Goal: Information Seeking & Learning: Learn about a topic

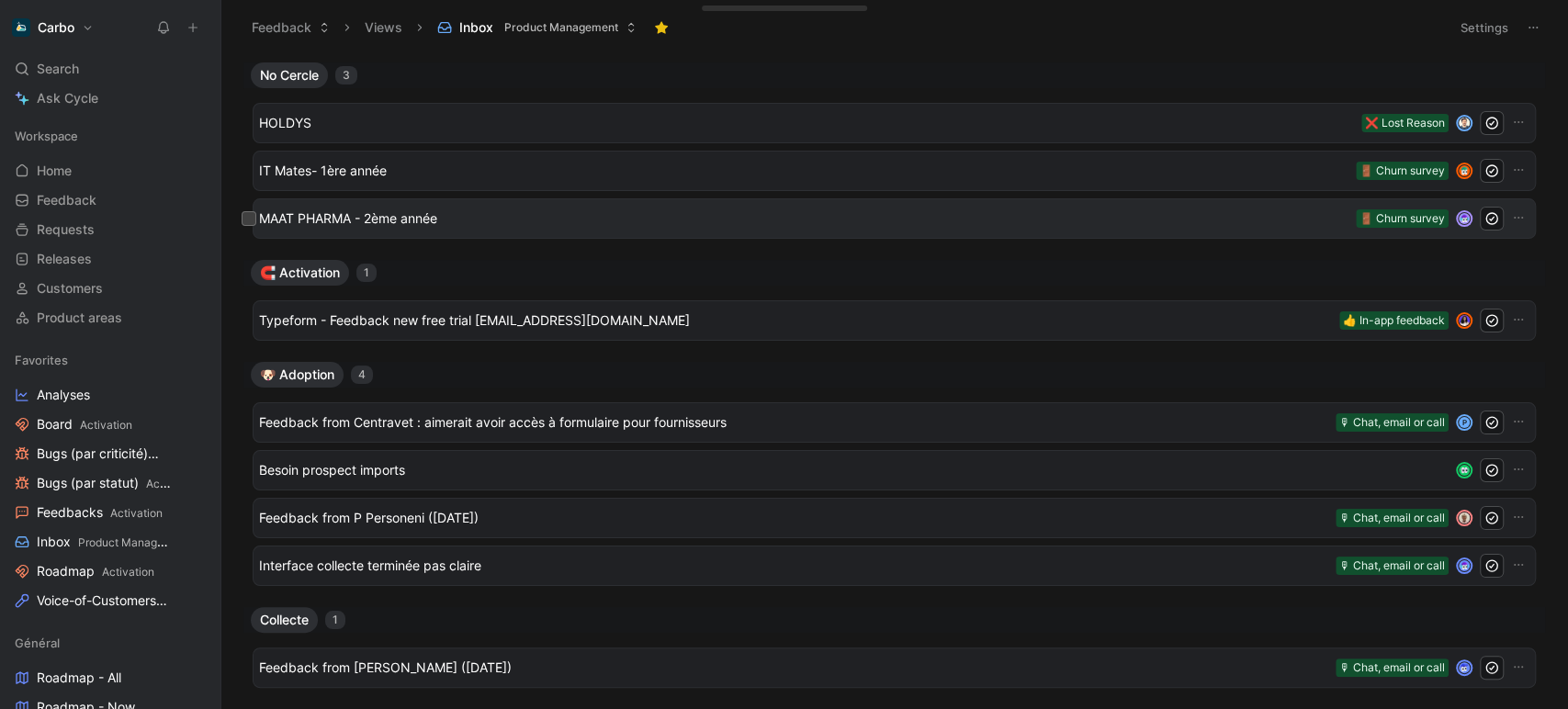
click at [477, 217] on span "MAAT PHARMA - 2ème année" at bounding box center [803, 218] width 1090 height 22
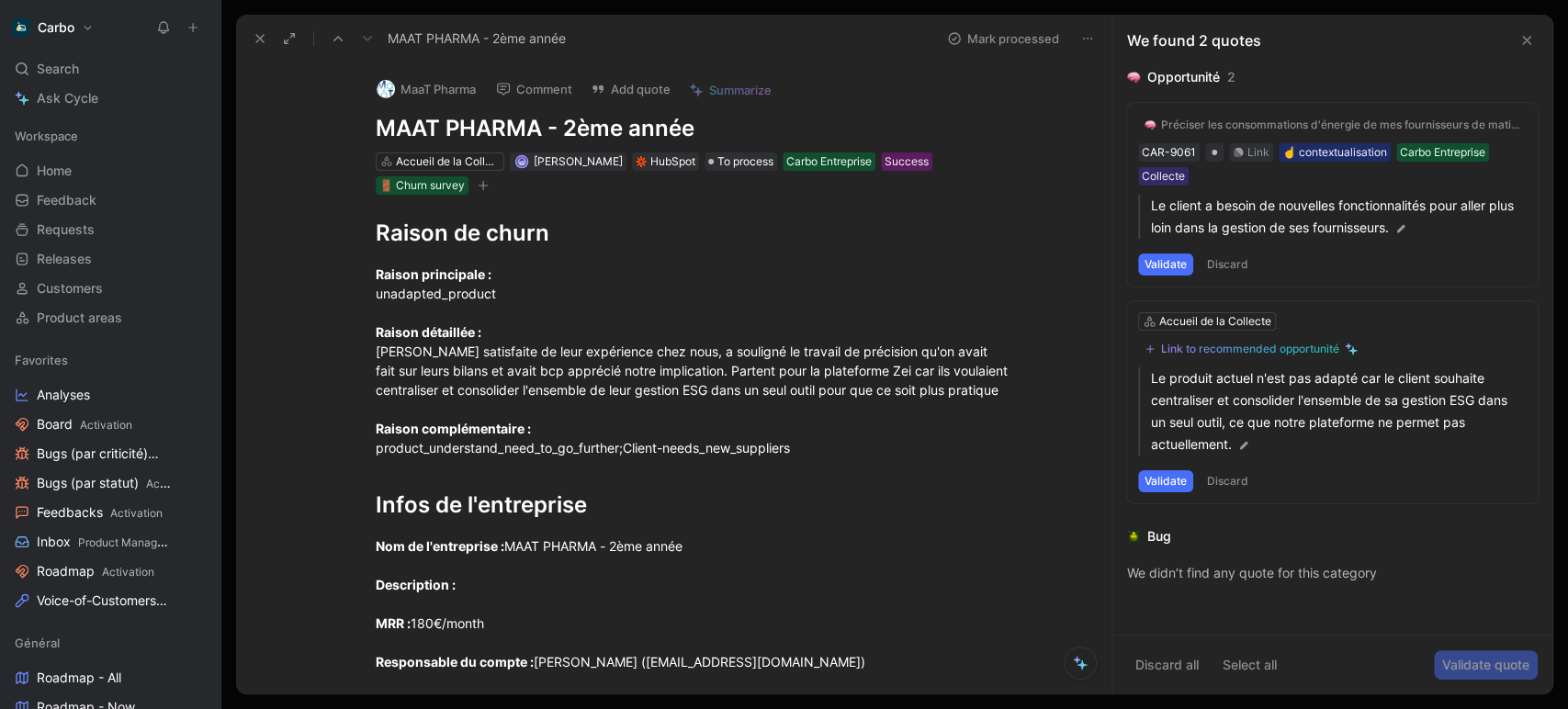
click at [481, 185] on icon "button" at bounding box center [483, 185] width 11 height 11
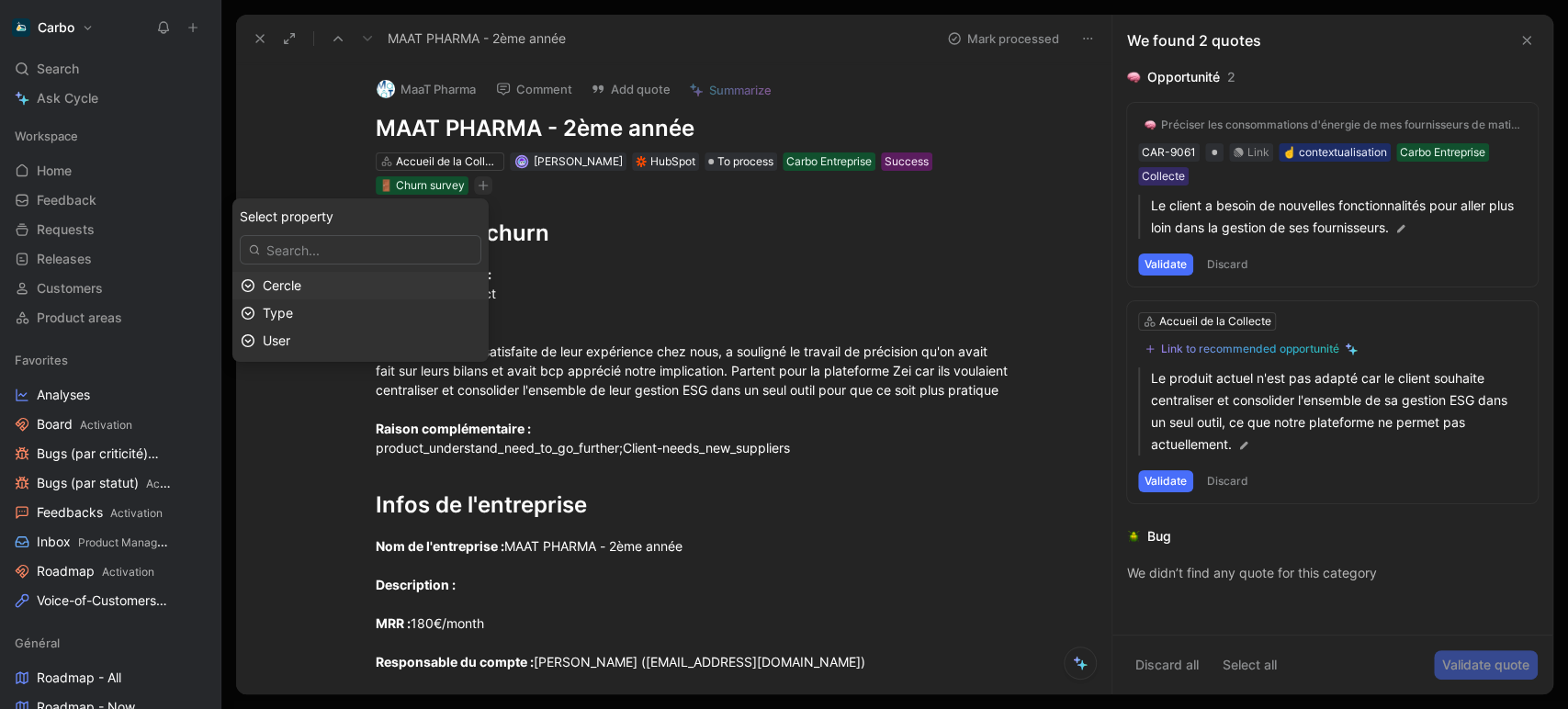
click at [331, 284] on div "Cercle" at bounding box center [371, 285] width 218 height 22
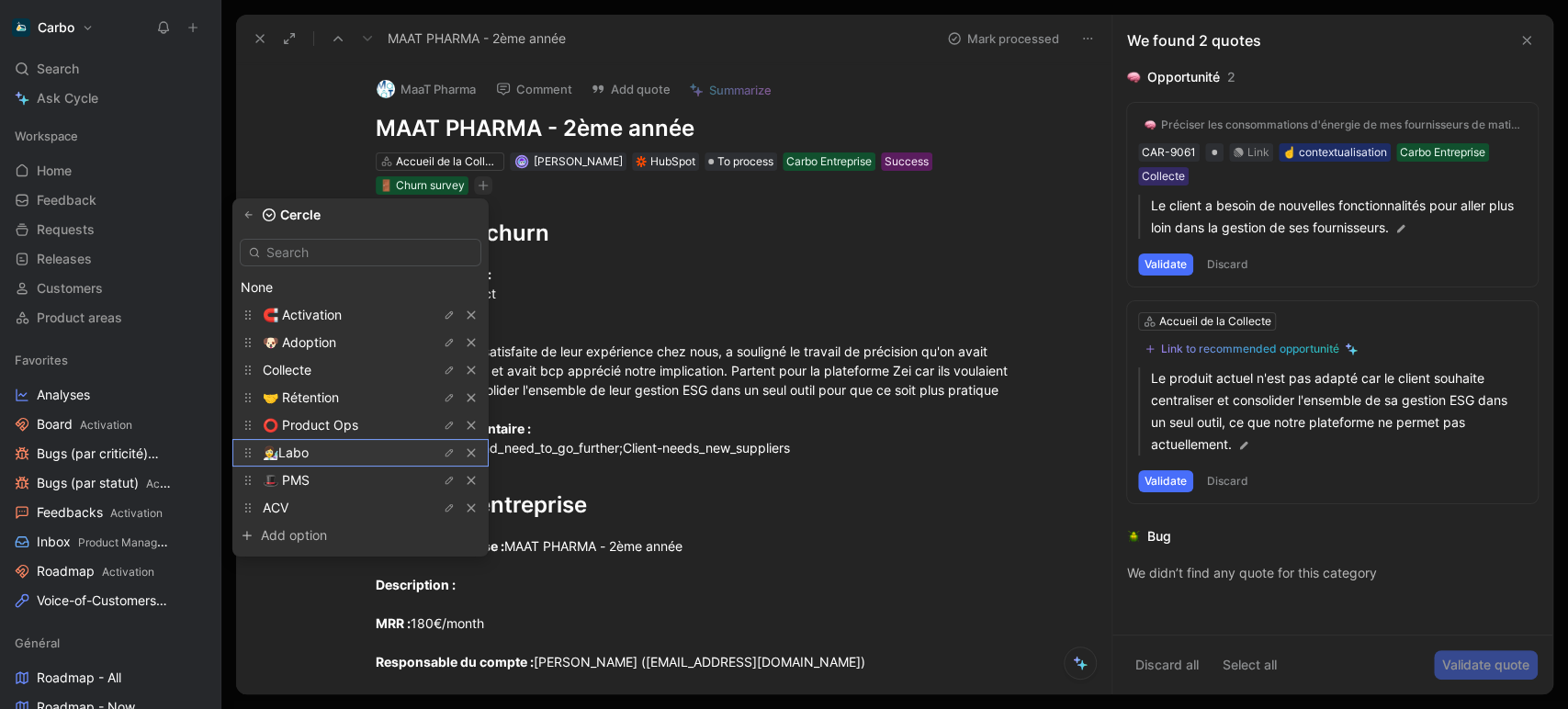
click at [357, 445] on div "👩‍🔬Labo" at bounding box center [331, 452] width 137 height 22
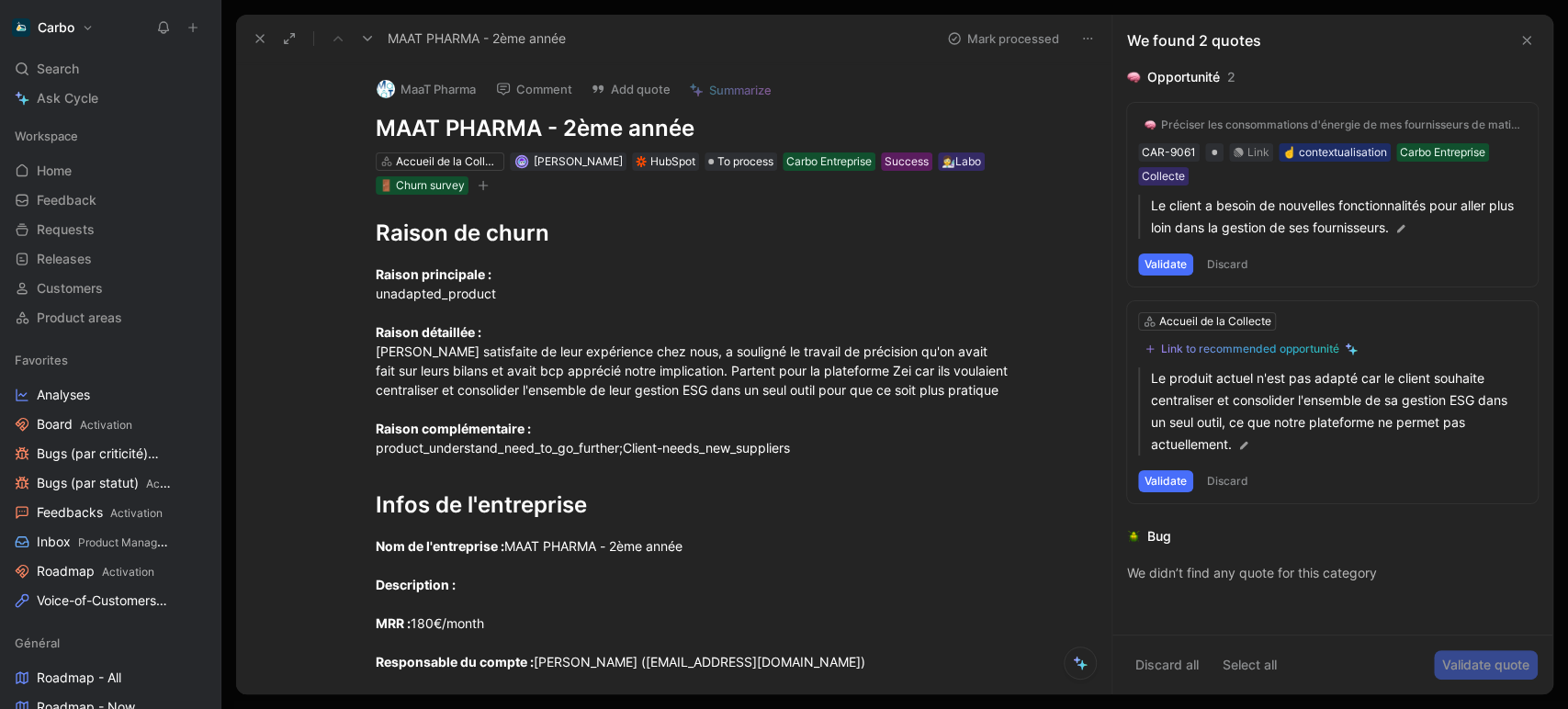
click at [739, 126] on h1 "MAAT PHARMA - 2ème année" at bounding box center [693, 128] width 636 height 29
click at [265, 39] on icon at bounding box center [260, 39] width 15 height 15
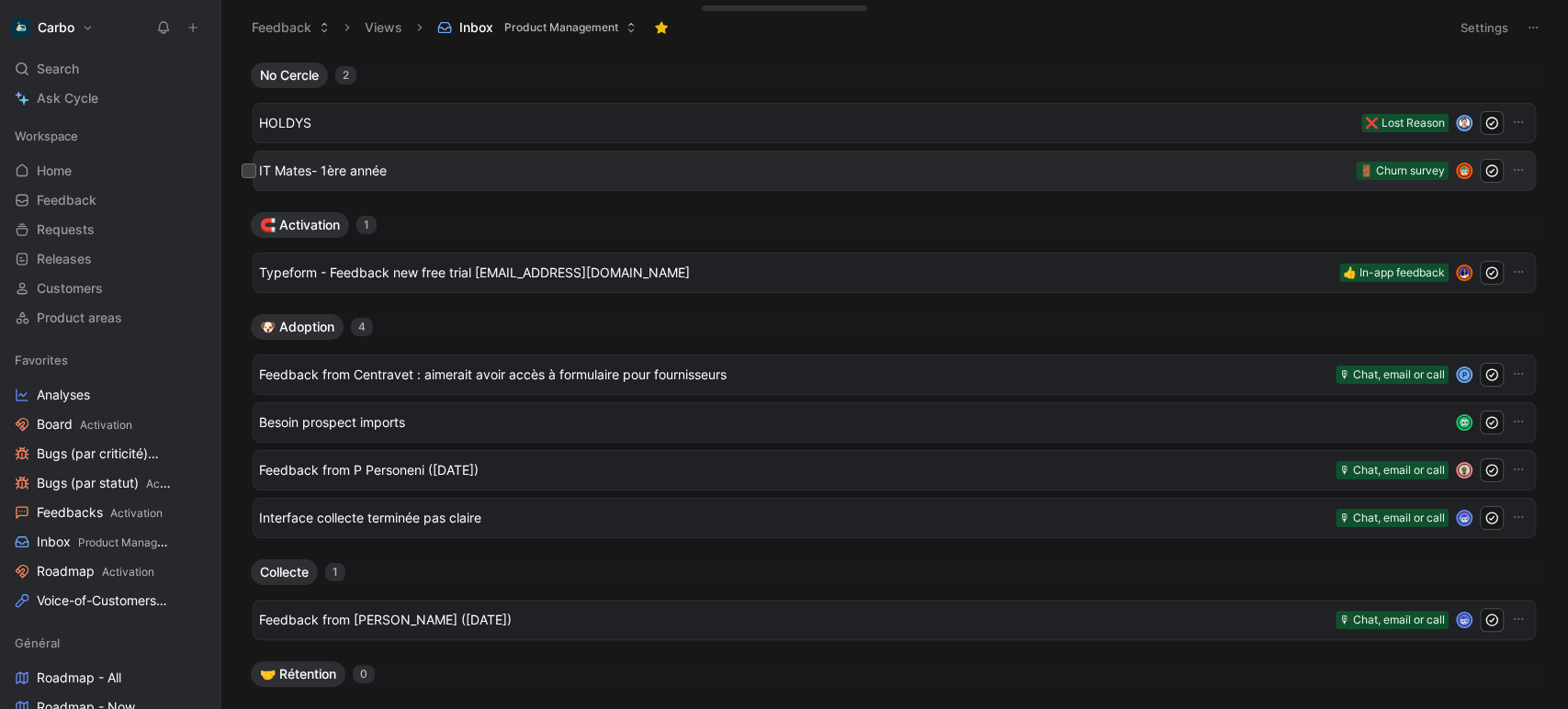
click at [403, 165] on span "IT Mates- 1ère année" at bounding box center [803, 170] width 1090 height 22
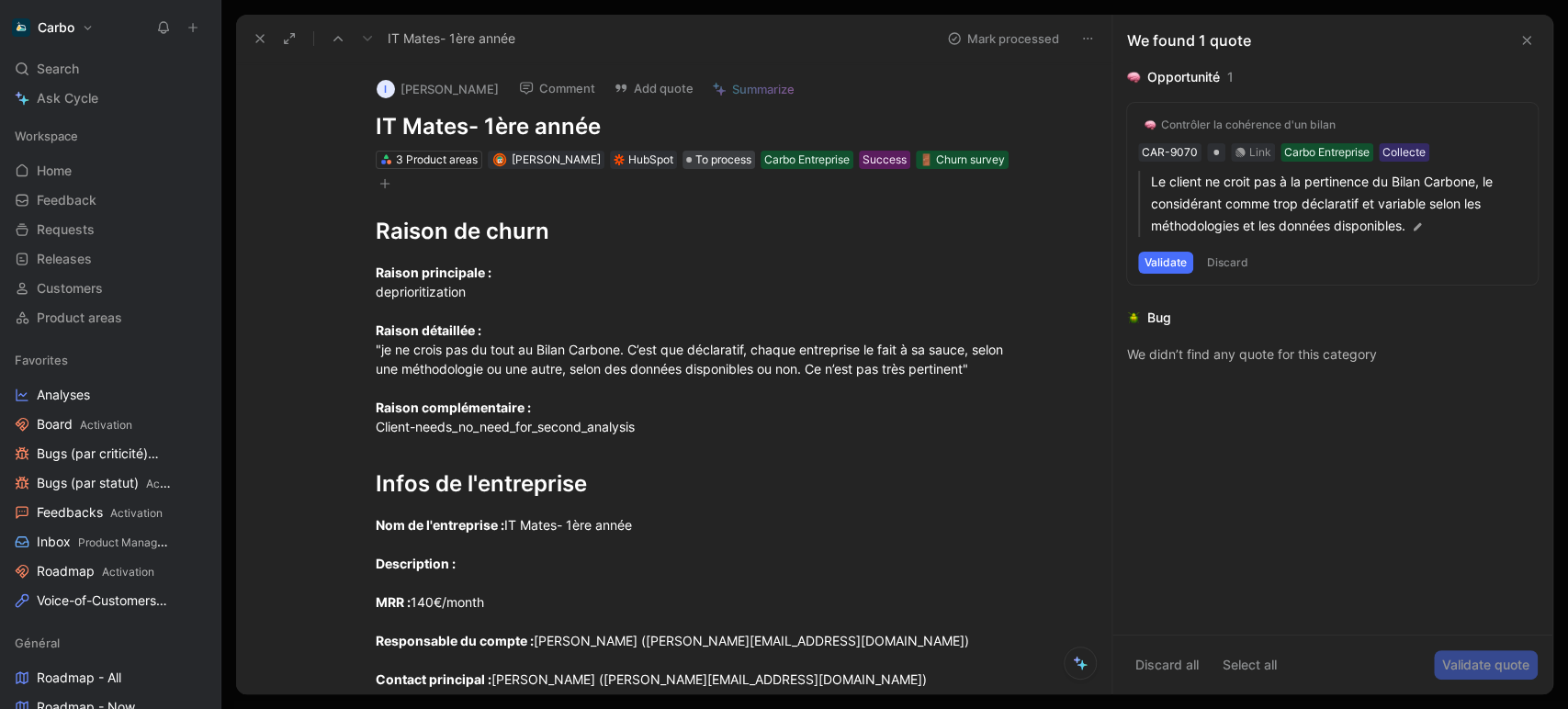
click at [696, 161] on span "To process" at bounding box center [724, 160] width 57 height 19
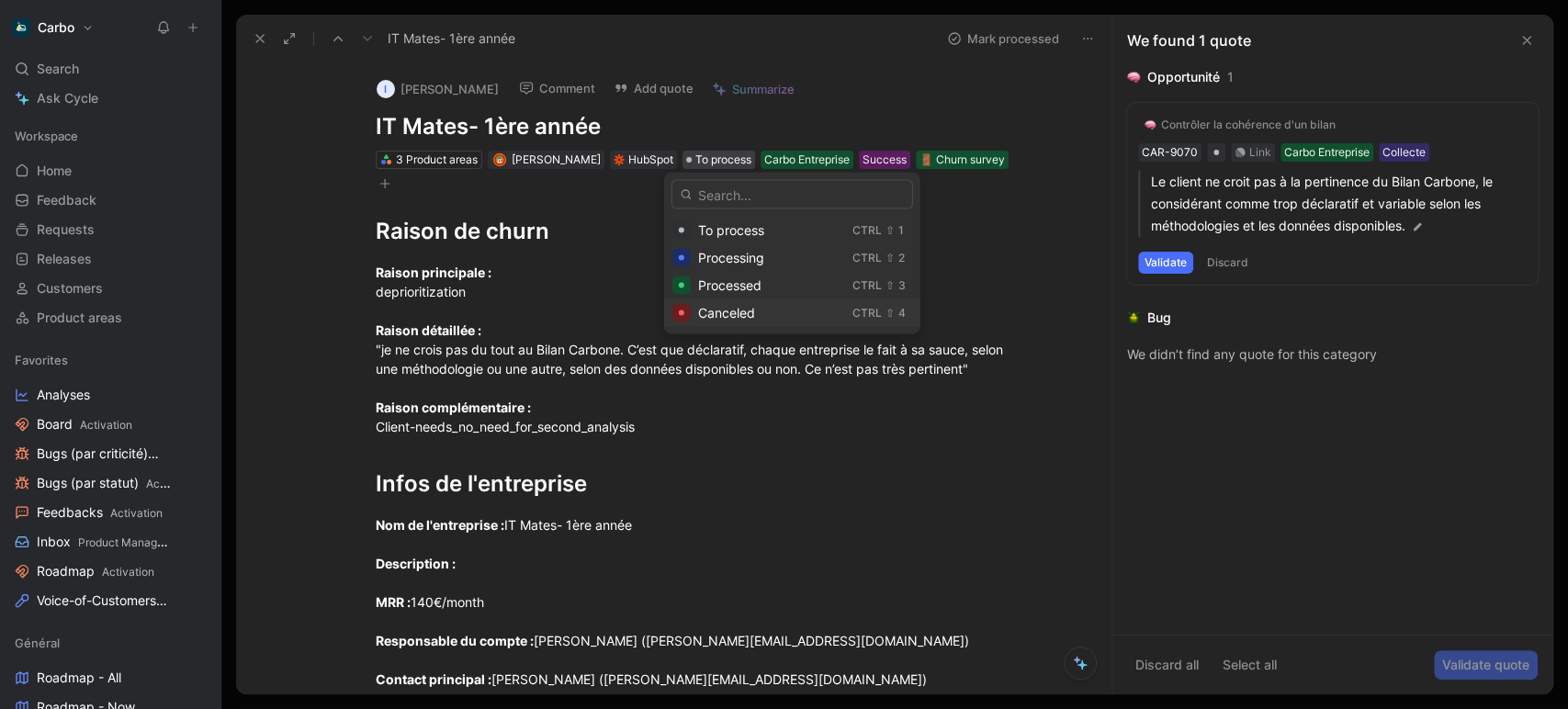
click at [742, 314] on span "Canceled" at bounding box center [727, 313] width 57 height 16
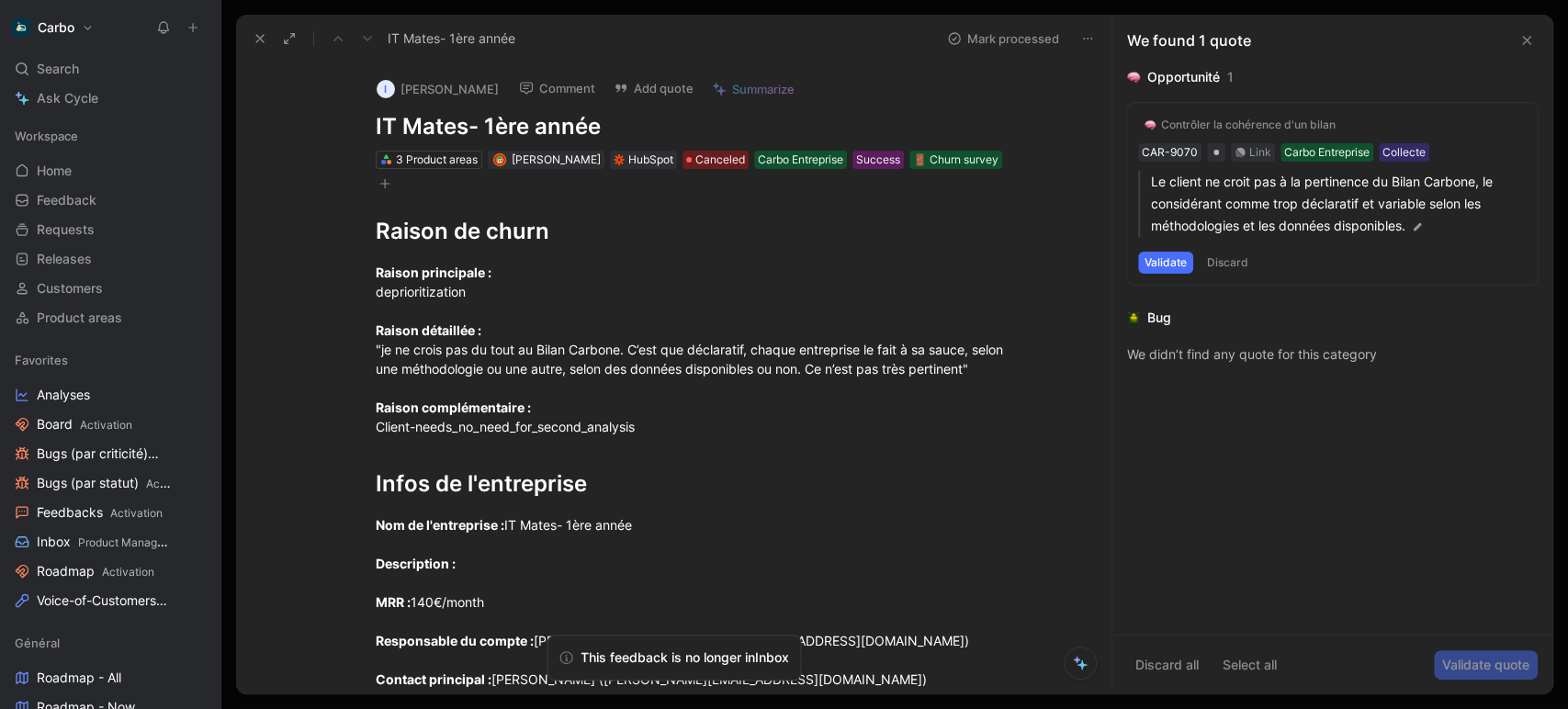
click at [265, 40] on icon at bounding box center [260, 39] width 15 height 15
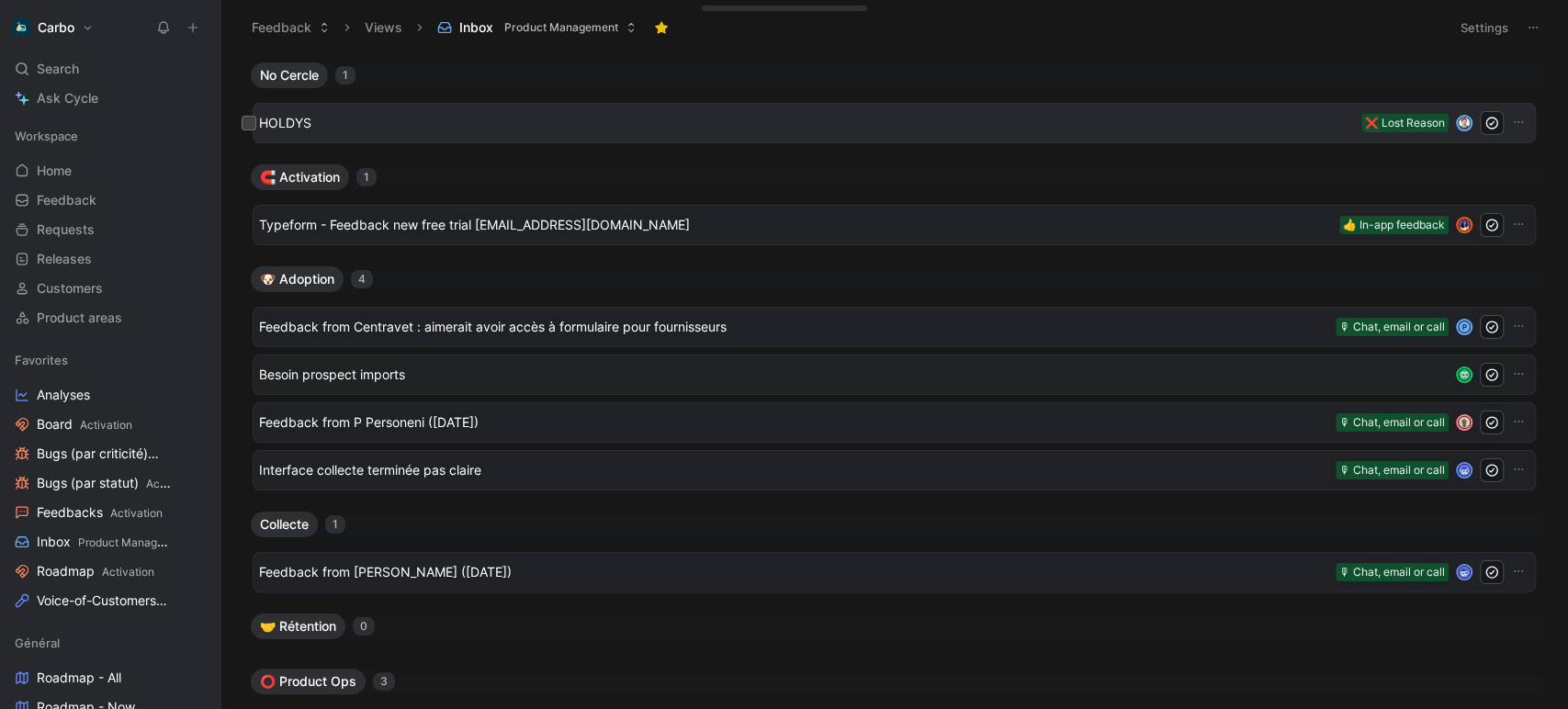
click at [442, 121] on span "HOLDYS" at bounding box center [806, 122] width 1095 height 22
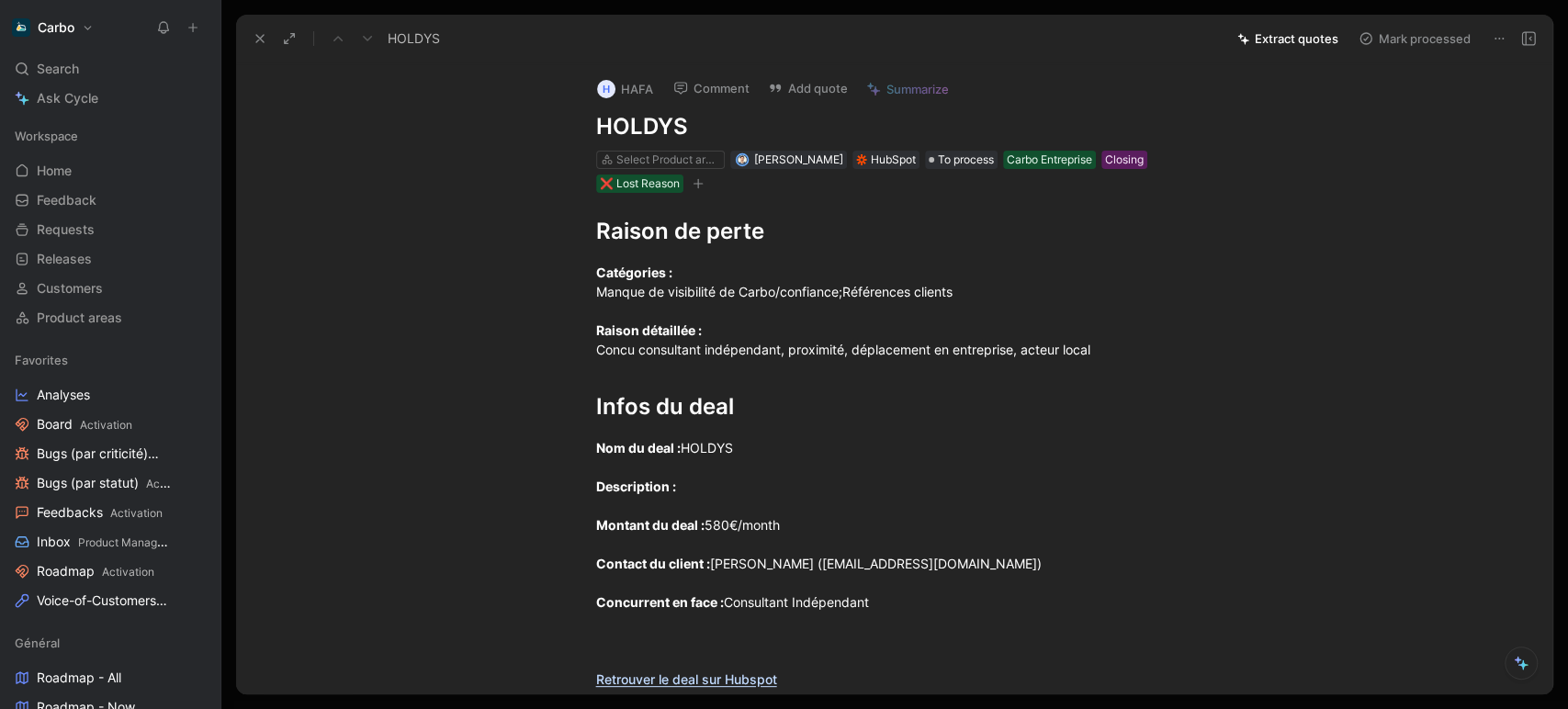
scroll to position [3, 0]
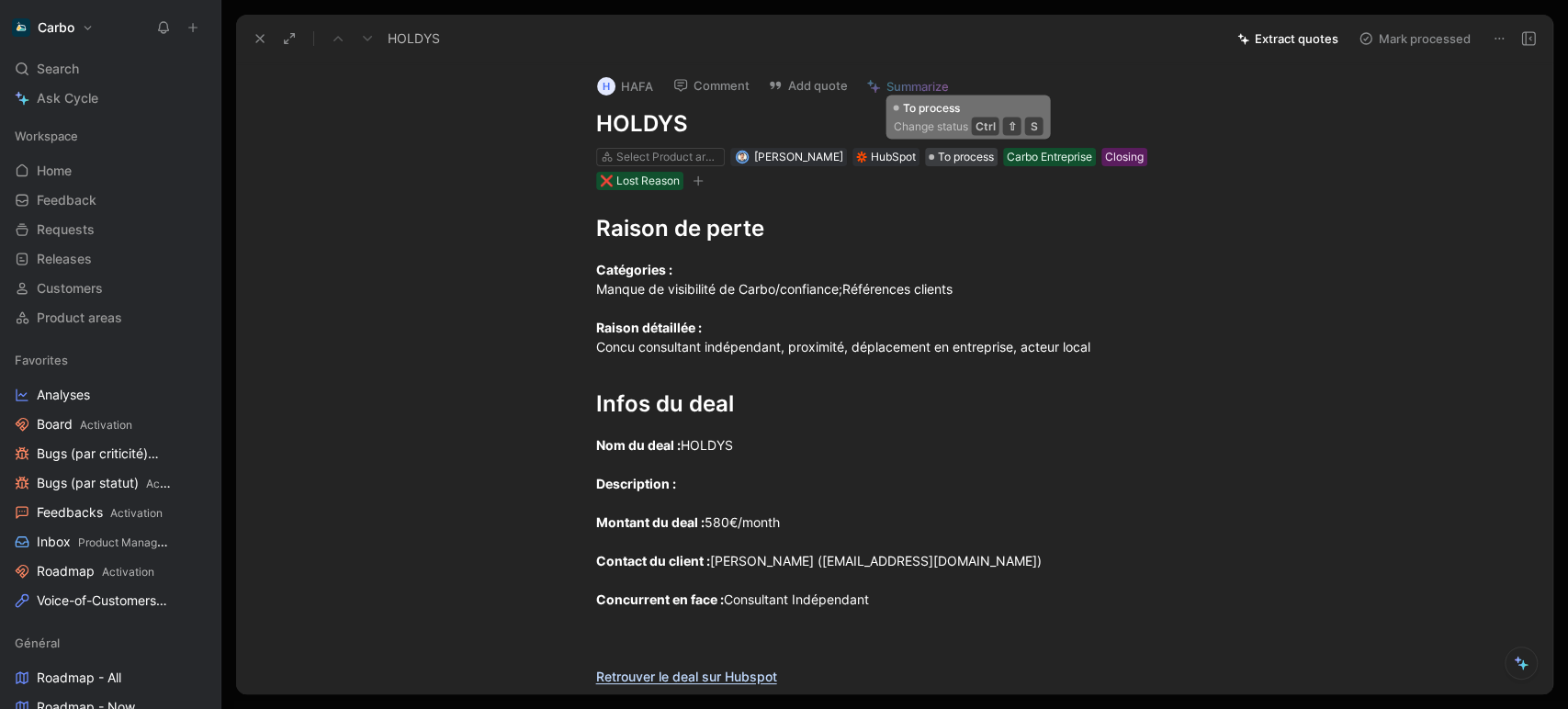
click at [945, 159] on span "To process" at bounding box center [966, 157] width 57 height 19
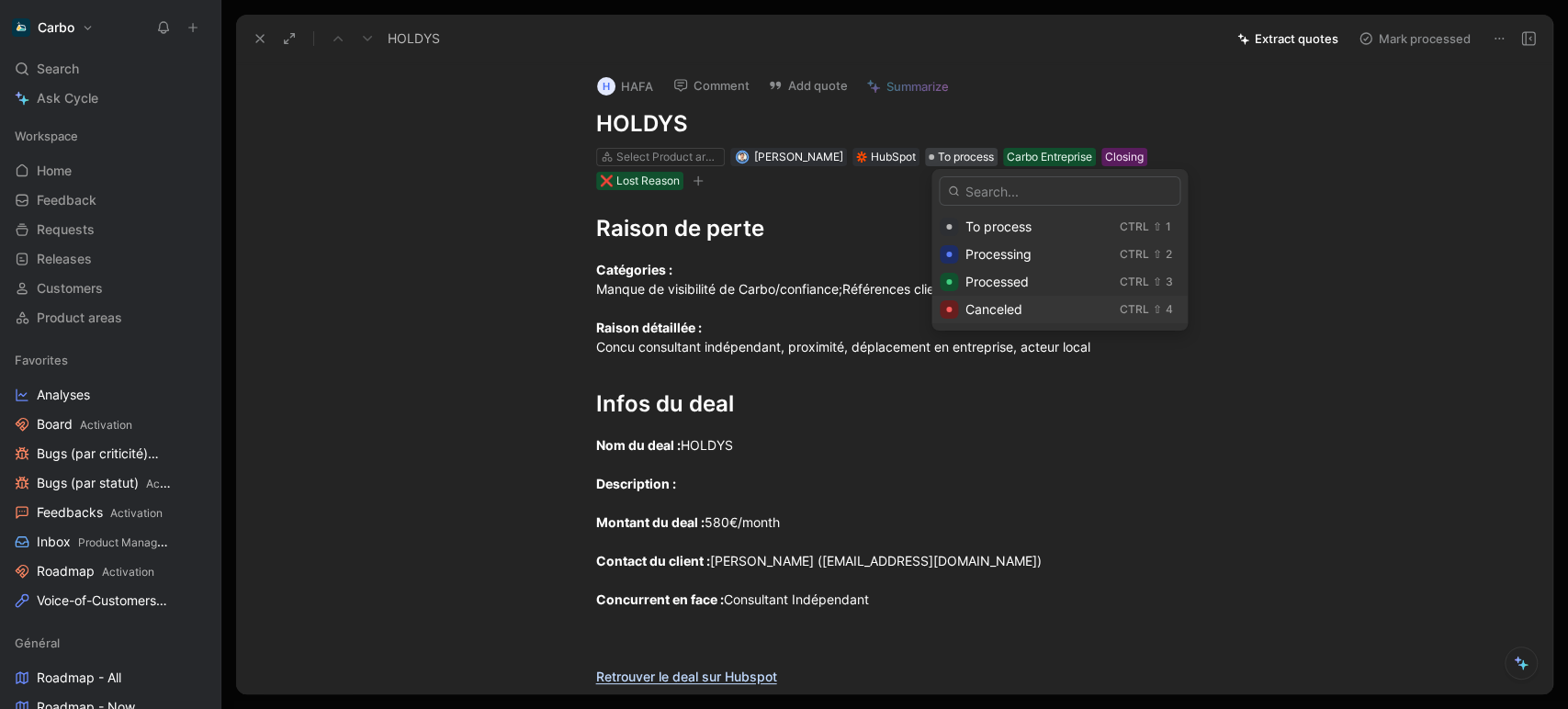
click at [994, 313] on span "Canceled" at bounding box center [994, 309] width 57 height 16
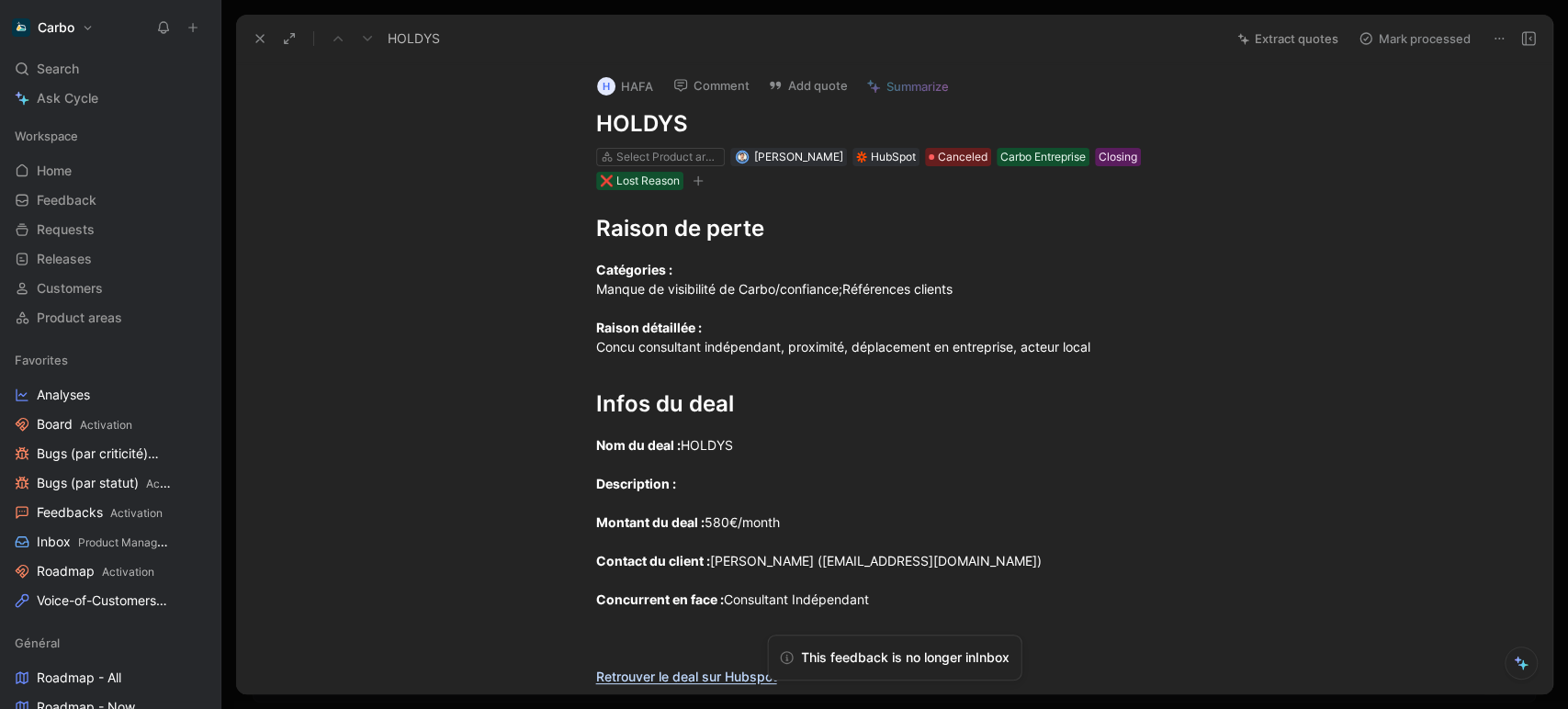
click at [253, 34] on icon at bounding box center [260, 39] width 15 height 15
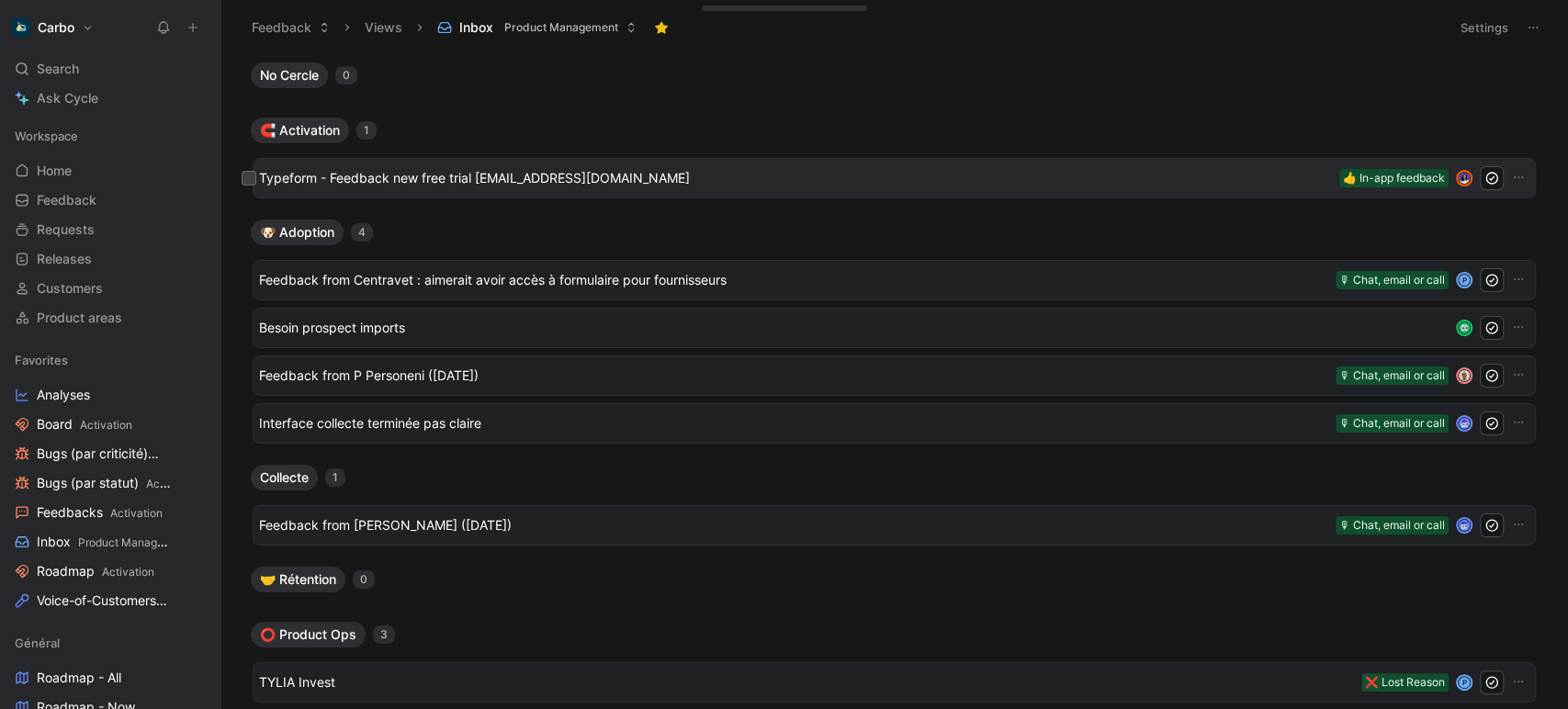
click at [462, 173] on span "Typeform - Feedback new free trial [EMAIL_ADDRESS][DOMAIN_NAME]" at bounding box center [796, 178] width 1074 height 22
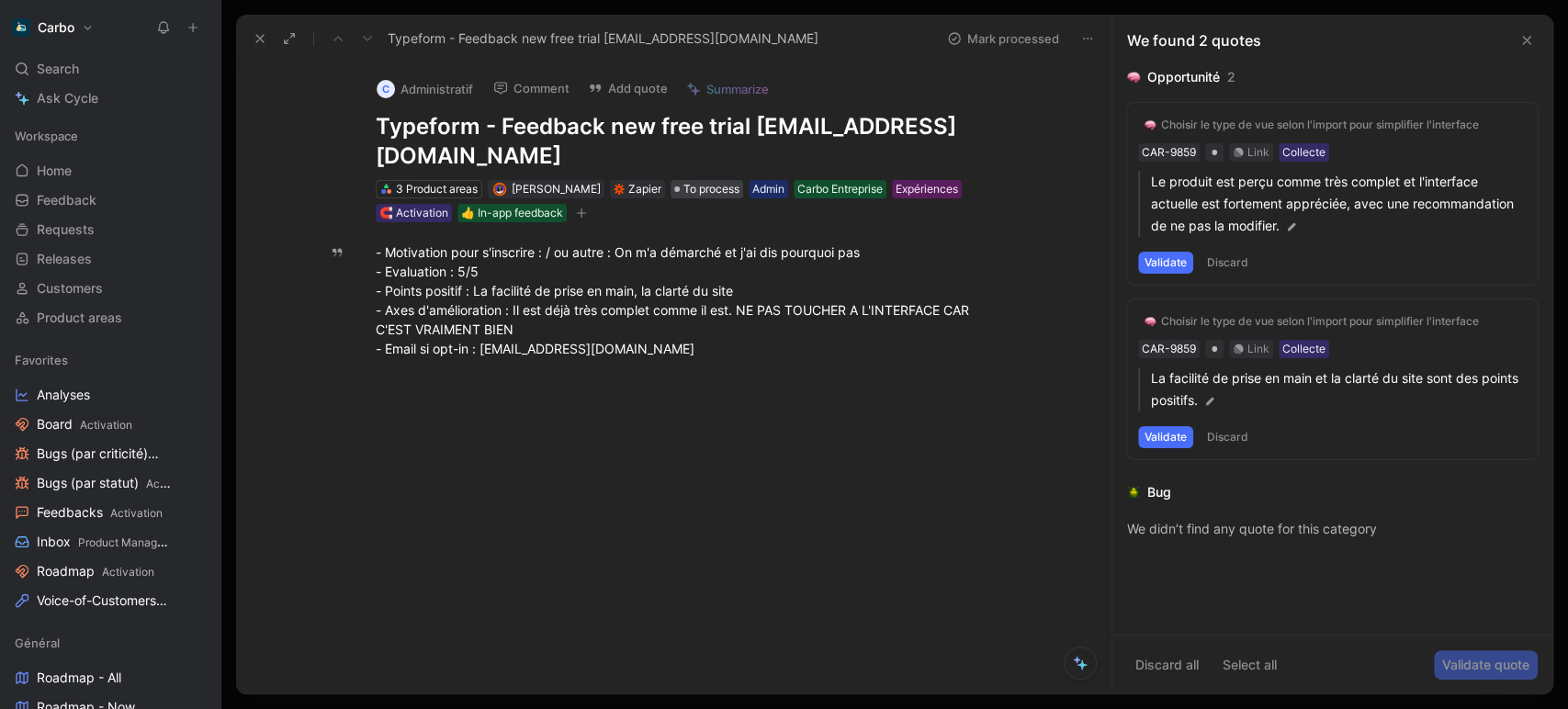
click at [720, 180] on span "To process" at bounding box center [712, 189] width 57 height 19
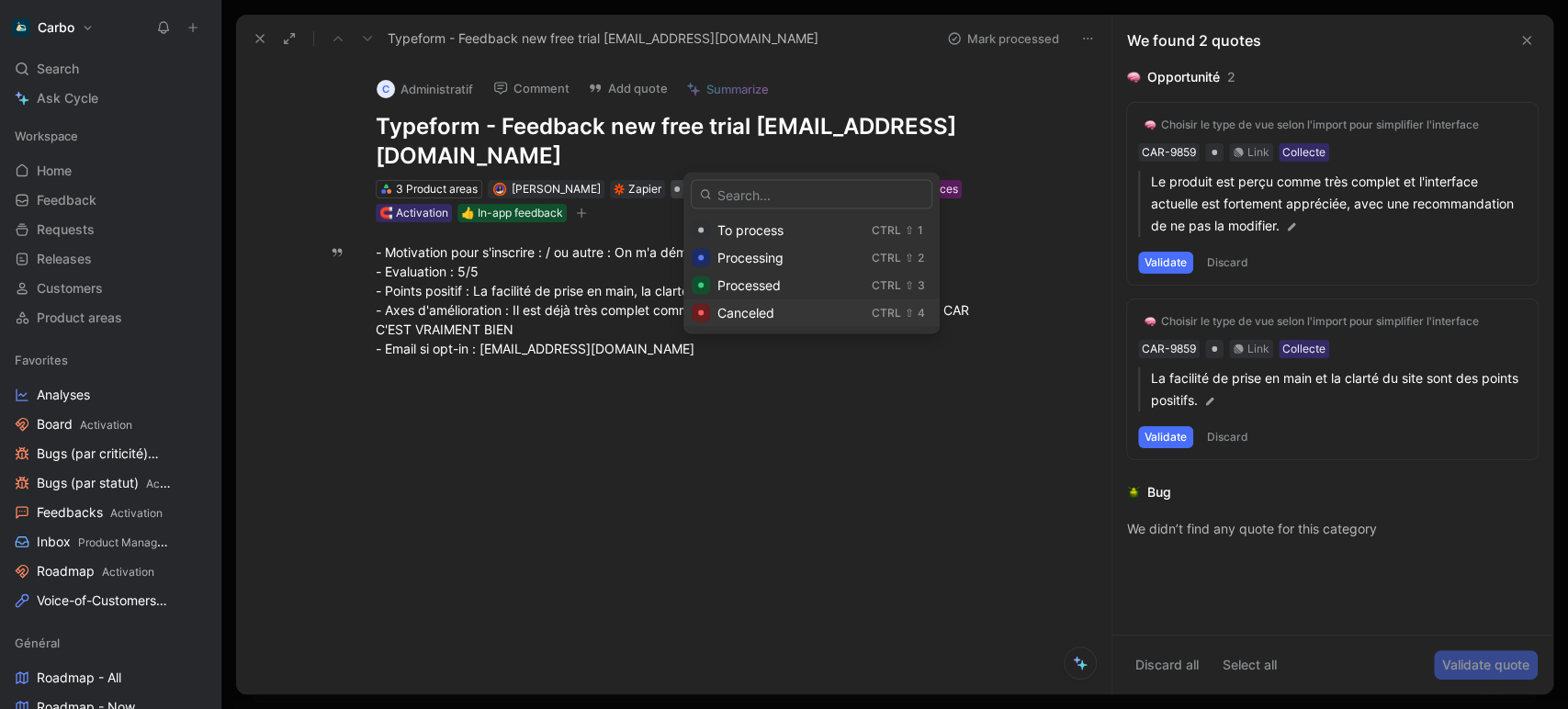
click at [792, 314] on div "Canceled" at bounding box center [791, 313] width 147 height 22
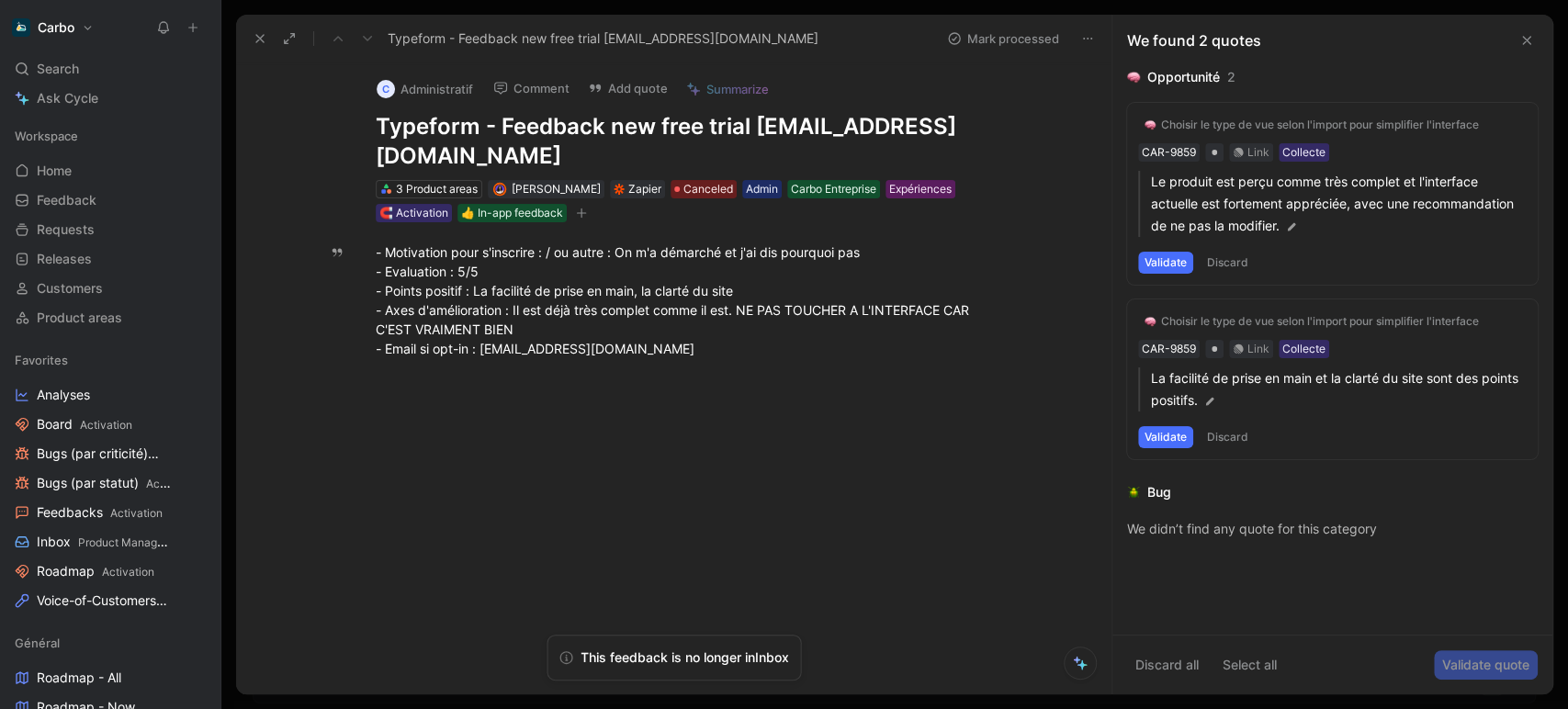
click at [256, 43] on icon at bounding box center [260, 39] width 15 height 15
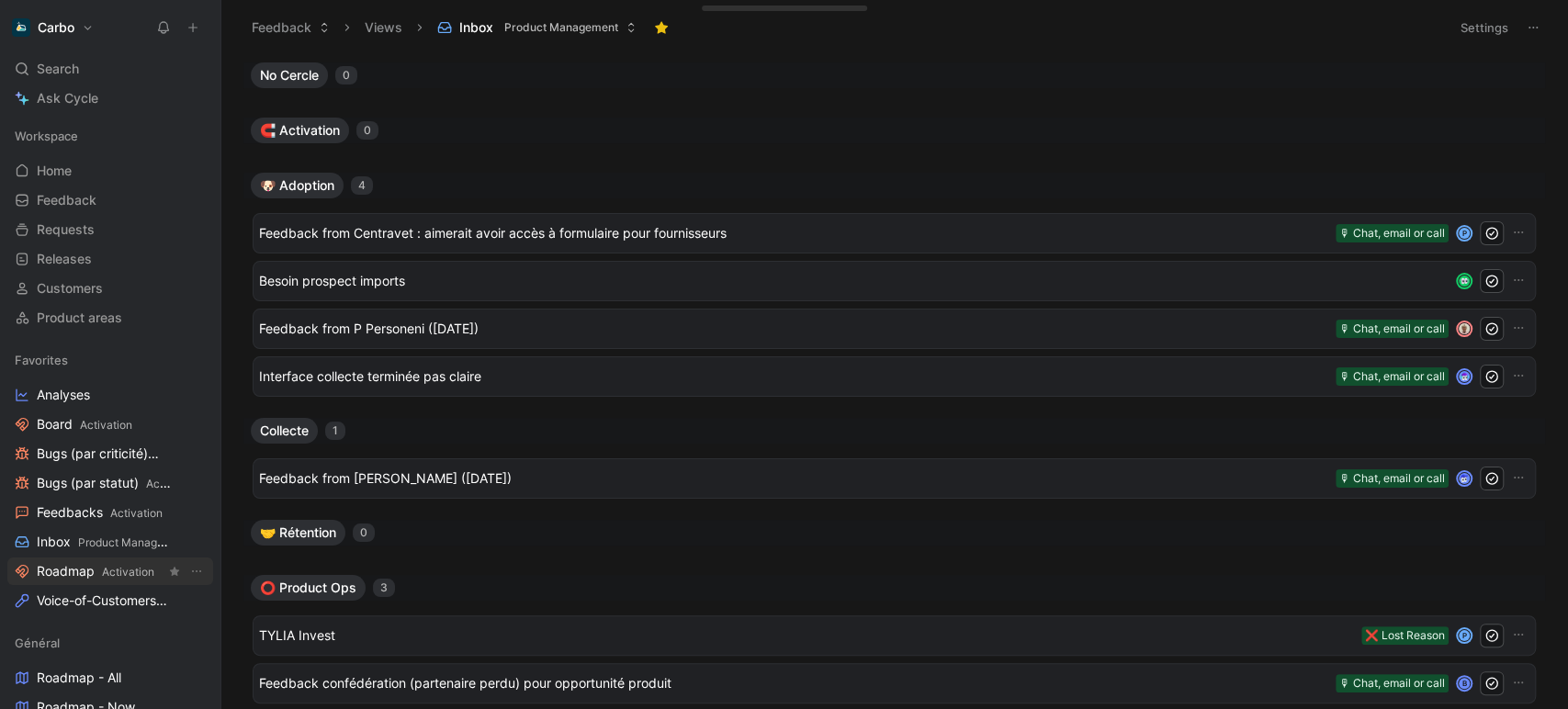
click at [129, 581] on link "Roadmap Activation" at bounding box center [110, 571] width 206 height 27
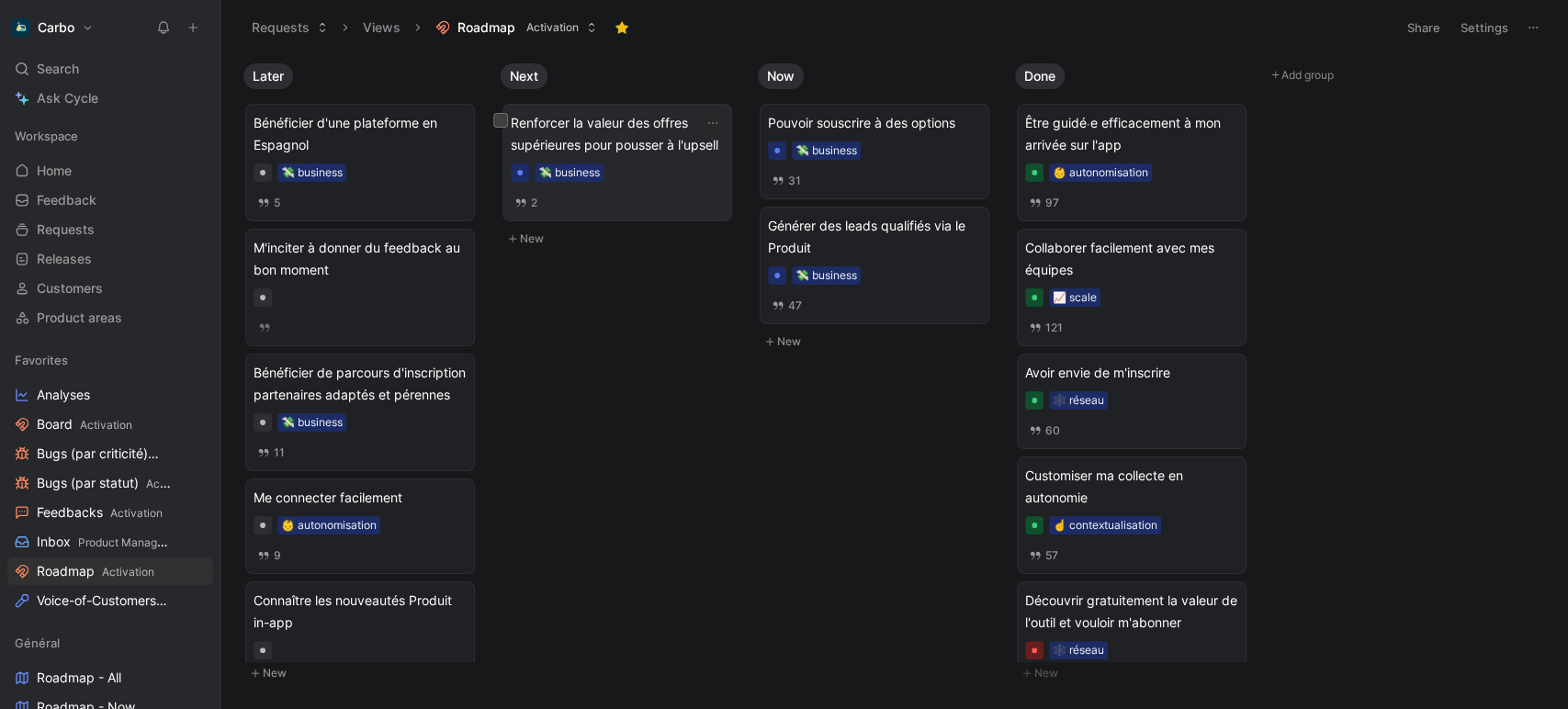
click at [661, 133] on span "Renforcer la valeur des offres supérieures pour pousser à l'upsell" at bounding box center [617, 134] width 213 height 44
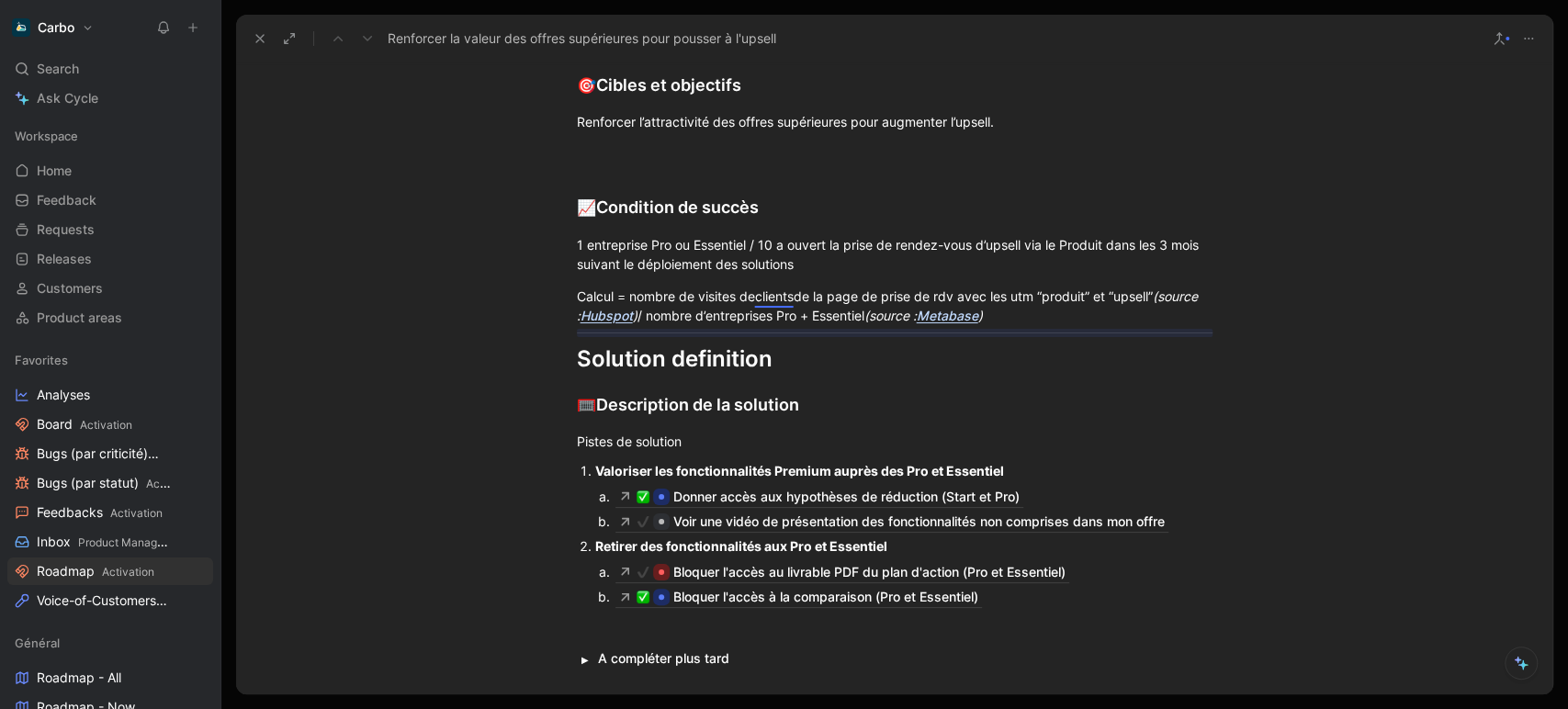
scroll to position [919, 0]
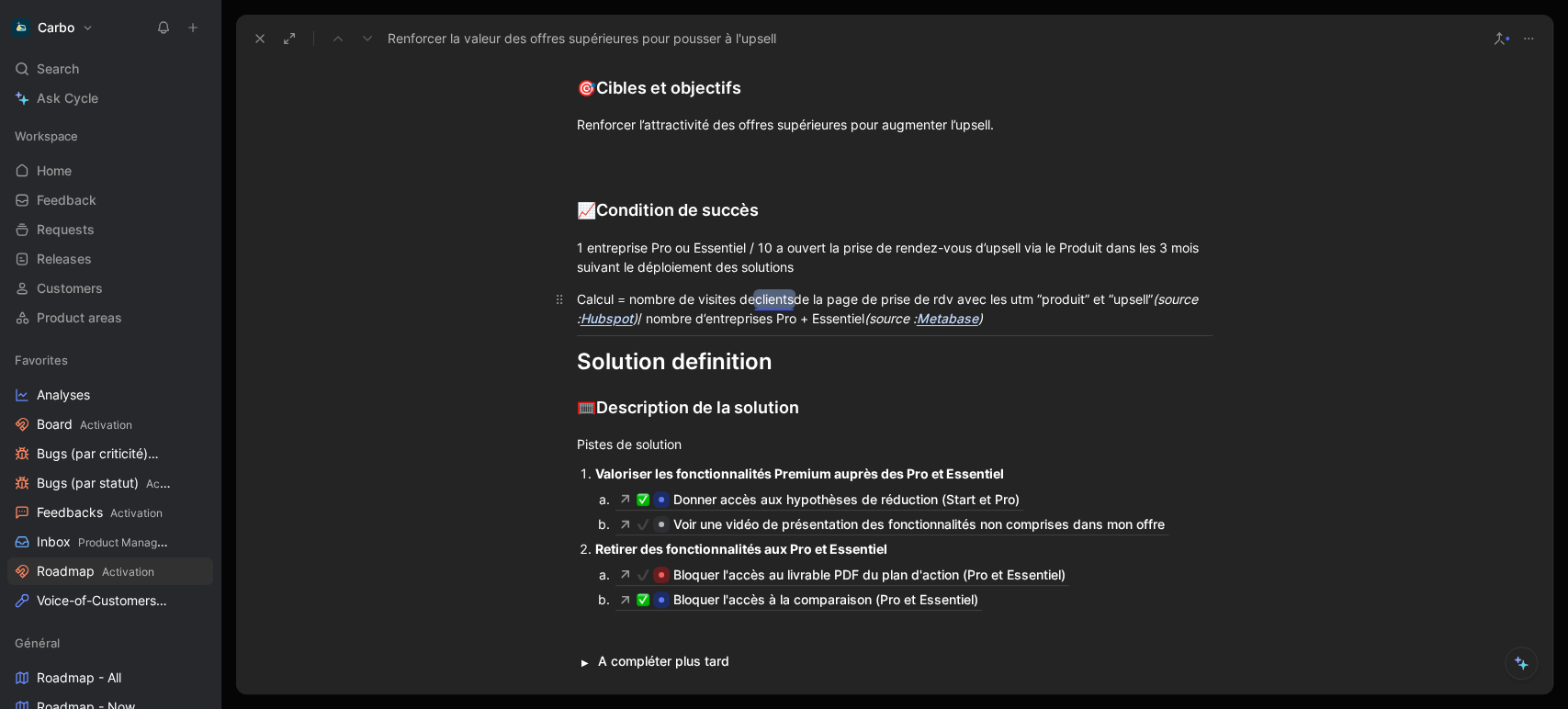
click at [772, 295] on mark "clients" at bounding box center [774, 298] width 39 height 16
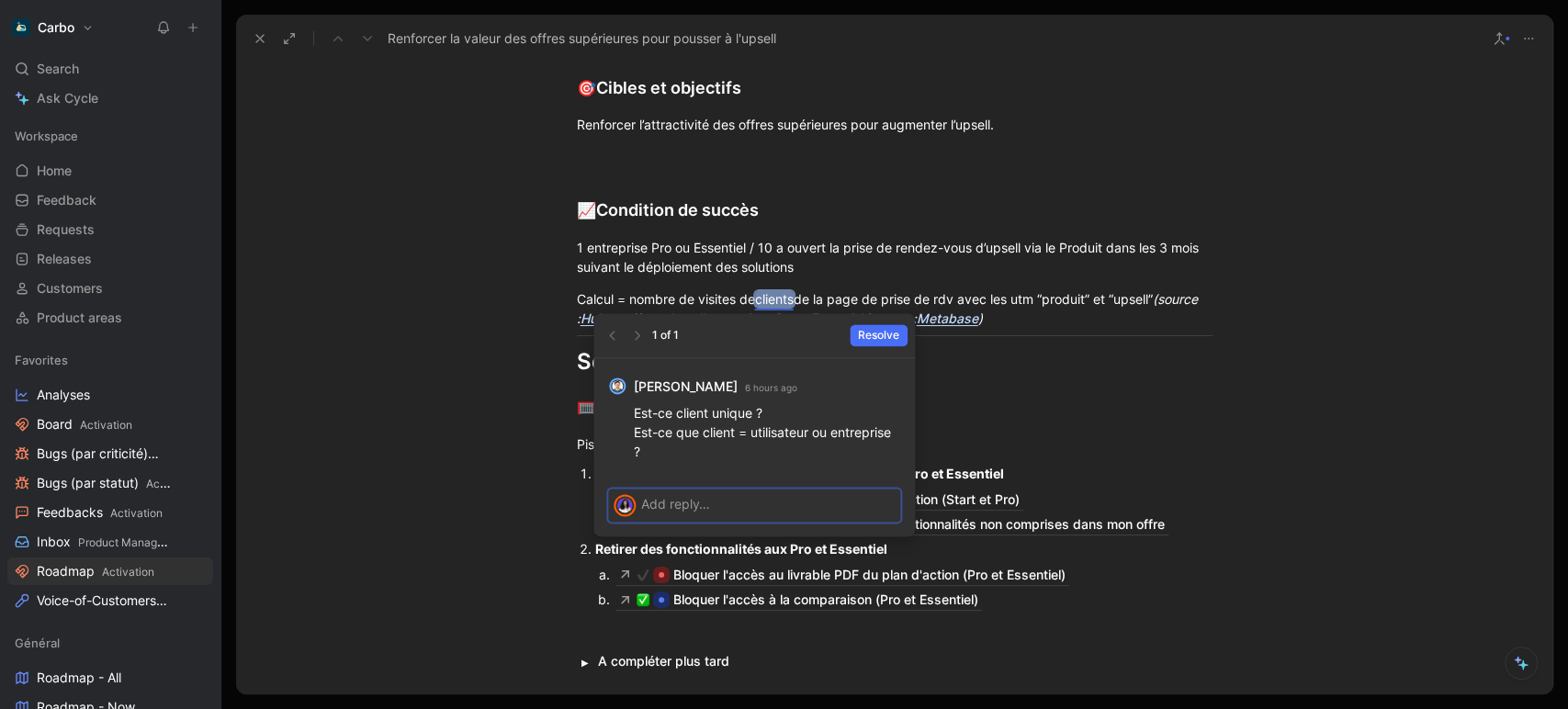
click at [768, 506] on p at bounding box center [768, 504] width 253 height 19
click at [878, 536] on span "Send" at bounding box center [872, 536] width 27 height 19
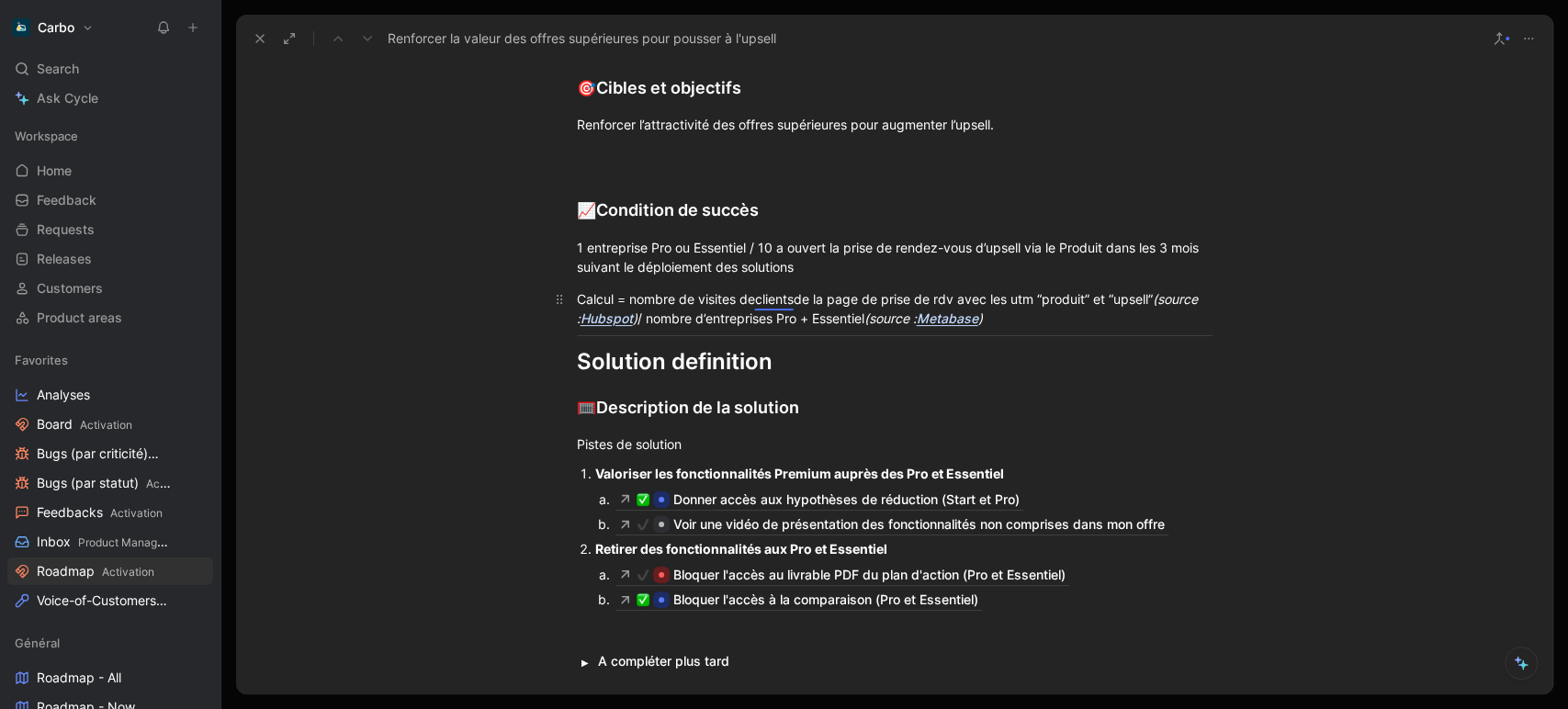
click at [748, 289] on div "Calcul = nombre de visites de clients de la page de prise de rdv avec les utm “…" at bounding box center [895, 308] width 636 height 39
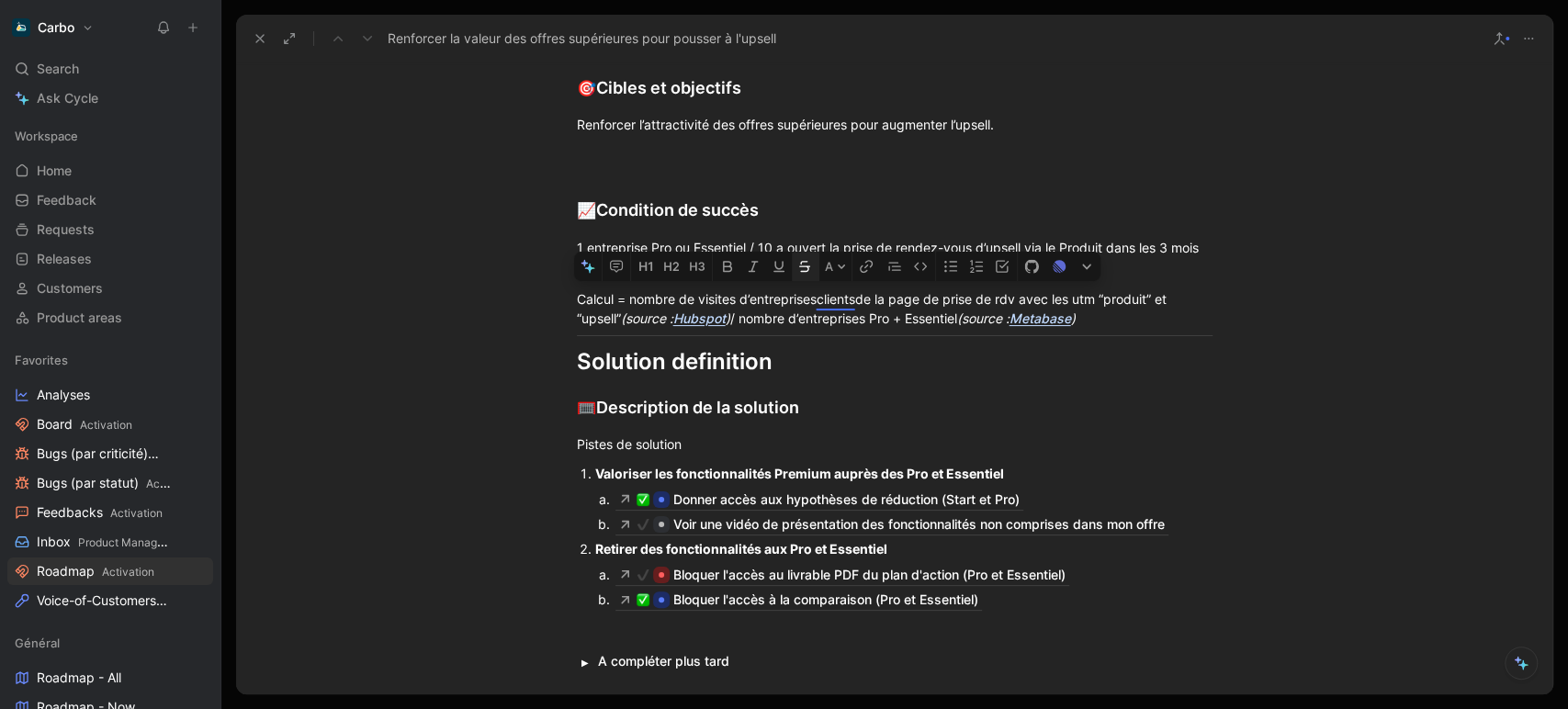
click at [804, 268] on icon "button" at bounding box center [805, 266] width 15 height 15
click at [949, 323] on div "Calcul = nombre de visites d’entreprises clients de la page de prise de rdv ave…" at bounding box center [895, 308] width 636 height 39
click at [687, 318] on em "Hubspot" at bounding box center [700, 318] width 53 height 16
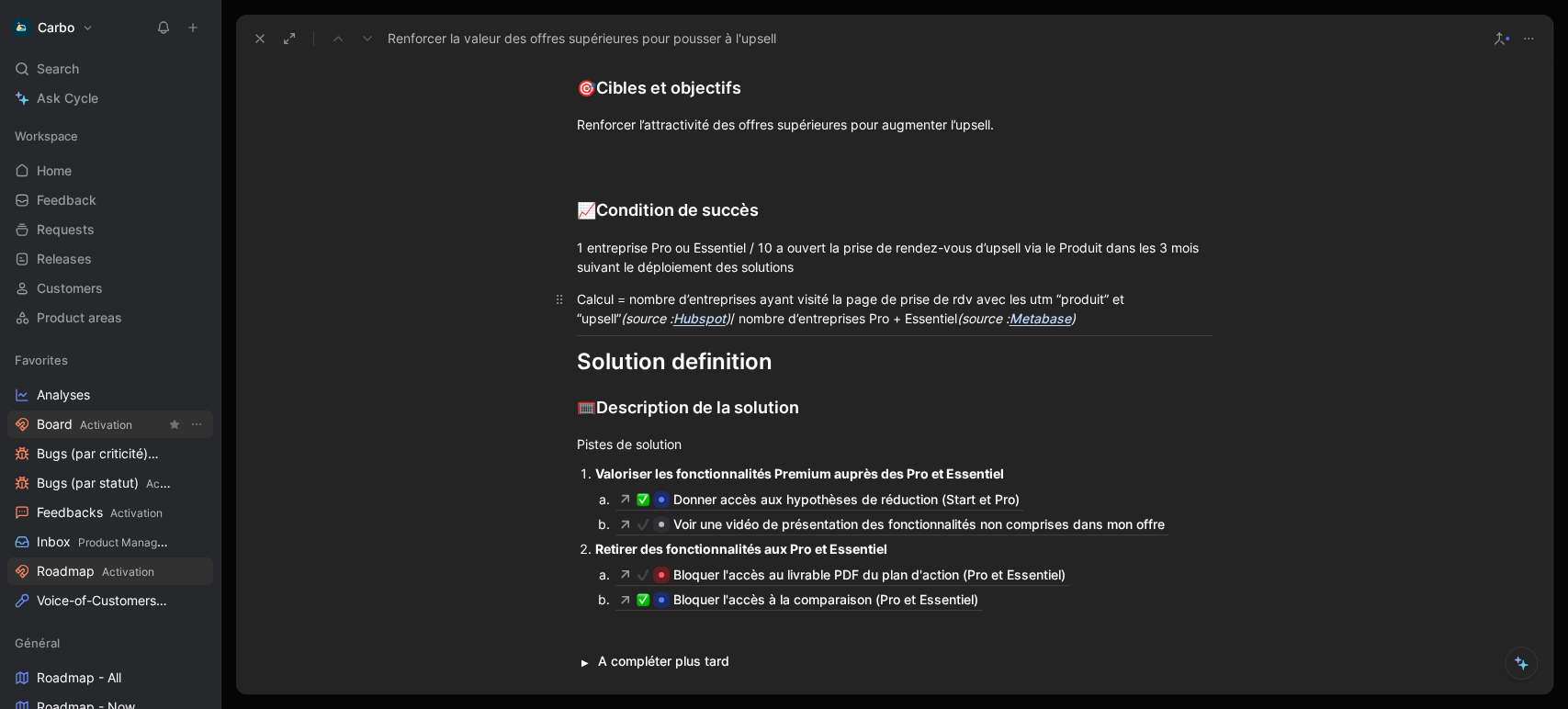
click at [101, 415] on span "Board Activation" at bounding box center [84, 425] width 95 height 19
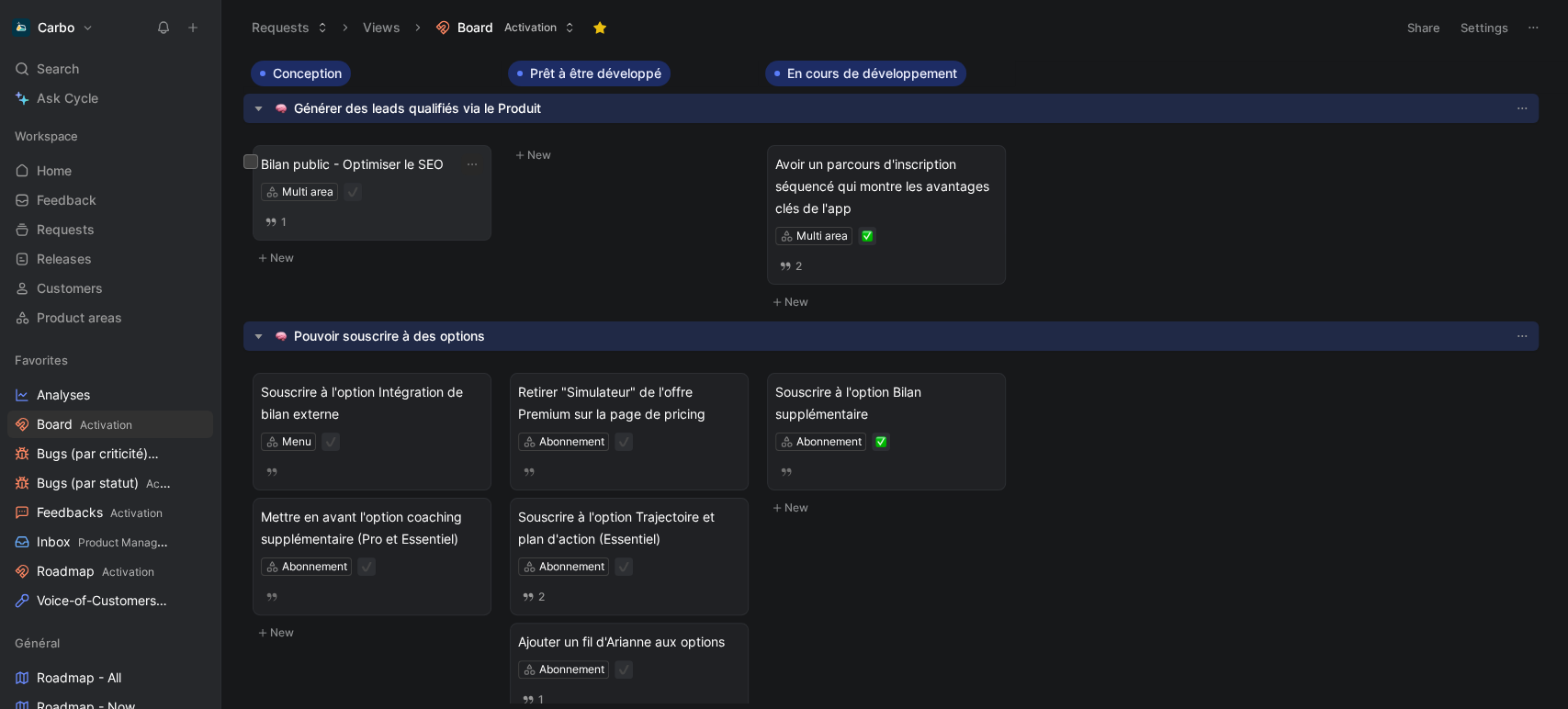
click at [422, 213] on div "1" at bounding box center [372, 221] width 222 height 20
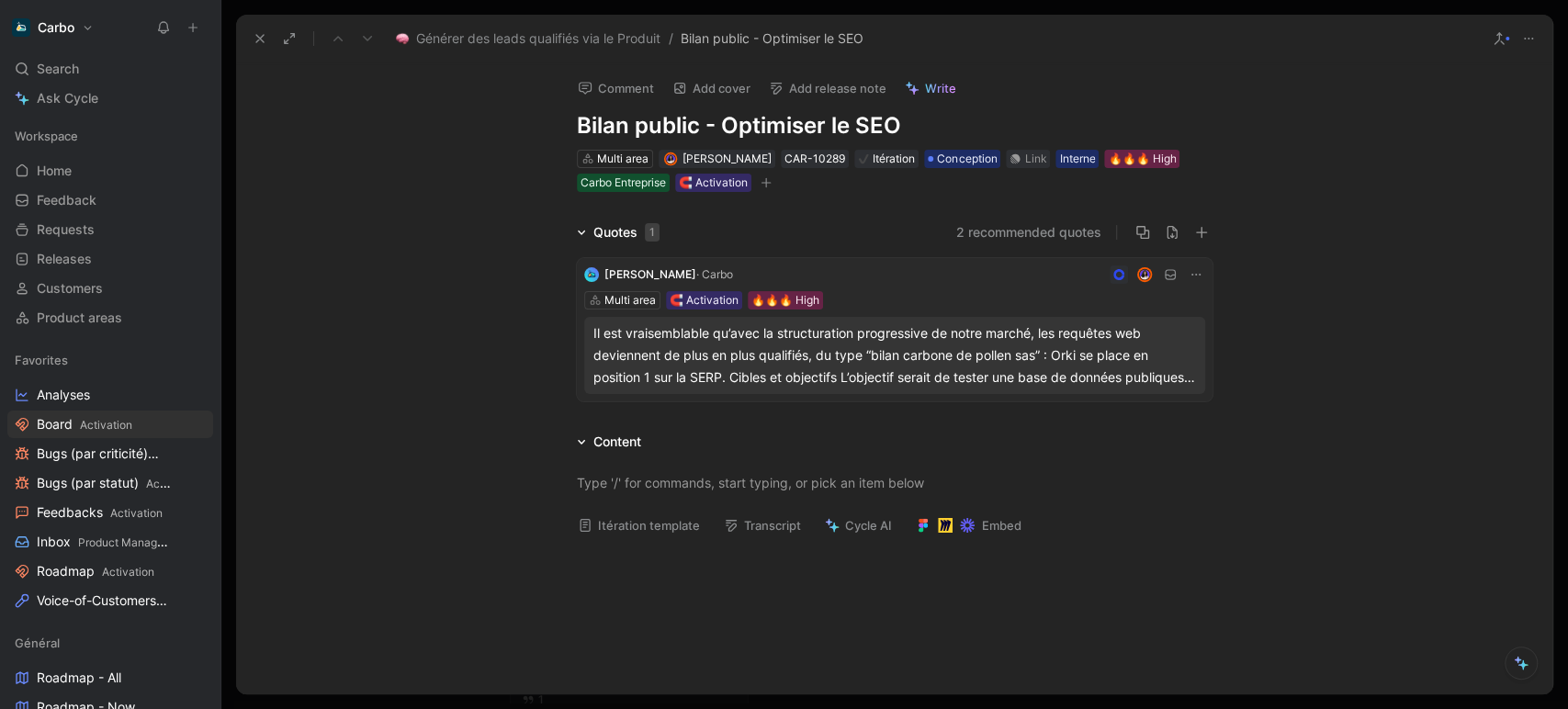
click at [979, 133] on h1 "Bilan public - Optimiser le SEO" at bounding box center [895, 125] width 636 height 29
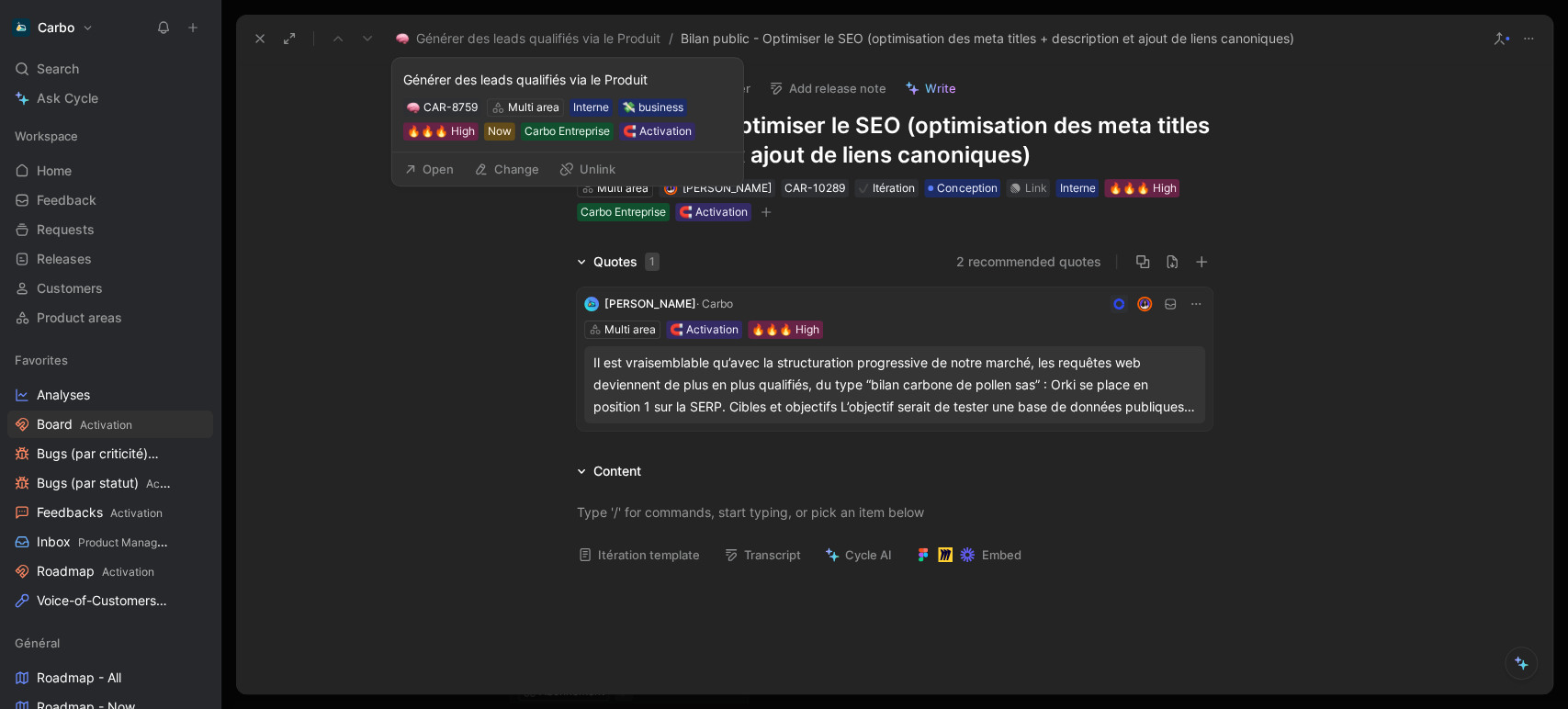
click at [446, 167] on button "Open" at bounding box center [429, 169] width 66 height 25
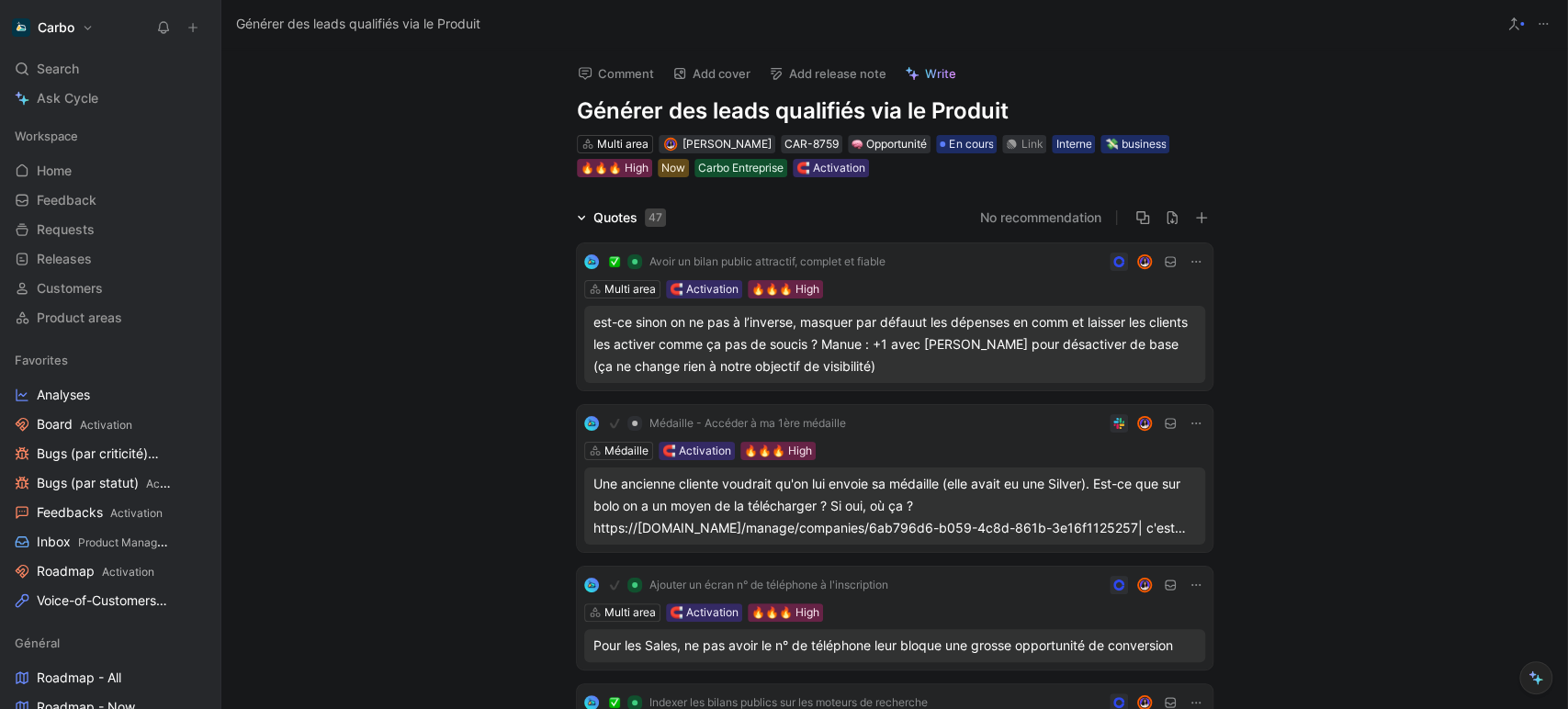
click at [586, 210] on div "Quotes 47" at bounding box center [622, 218] width 104 height 22
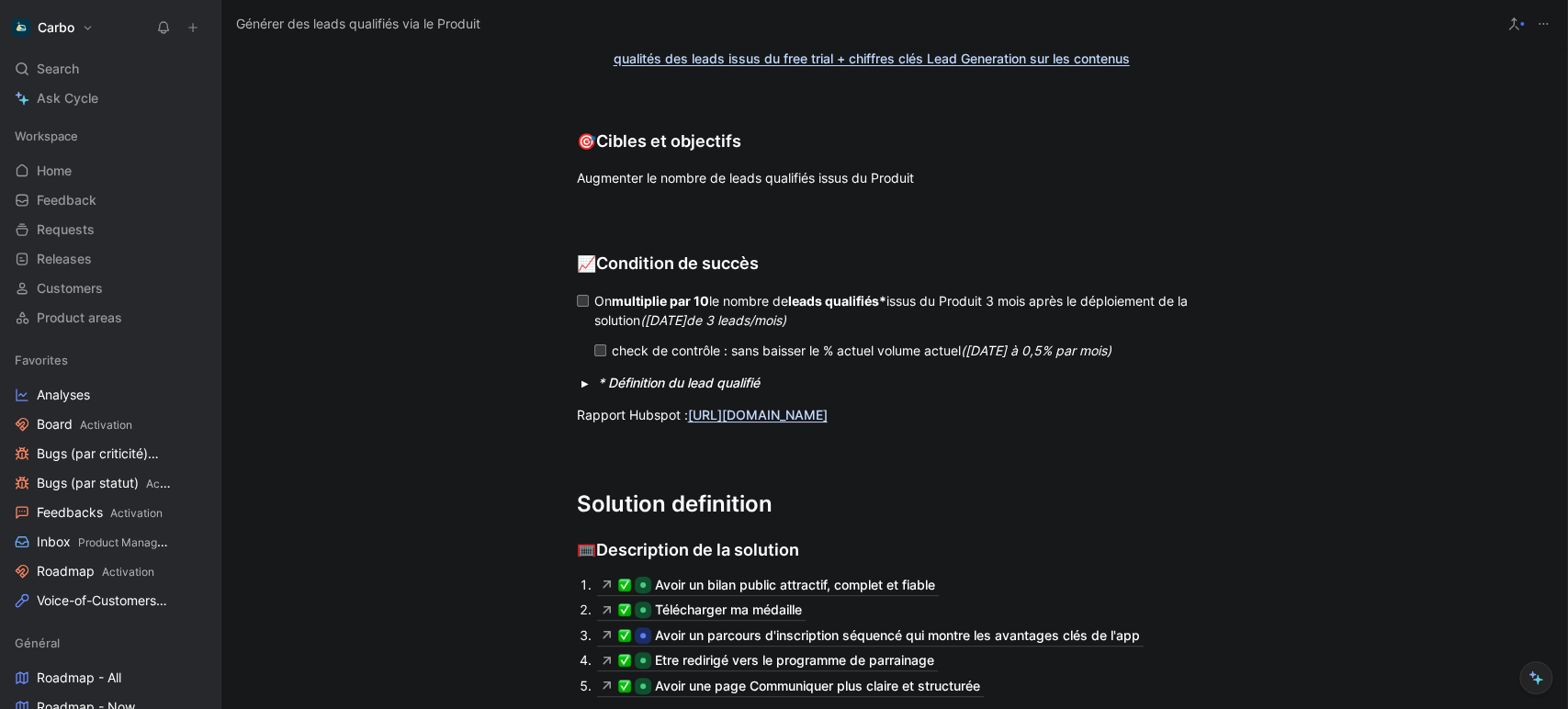
scroll to position [955, 0]
click at [764, 410] on link "[URL][DOMAIN_NAME]" at bounding box center [758, 413] width 139 height 16
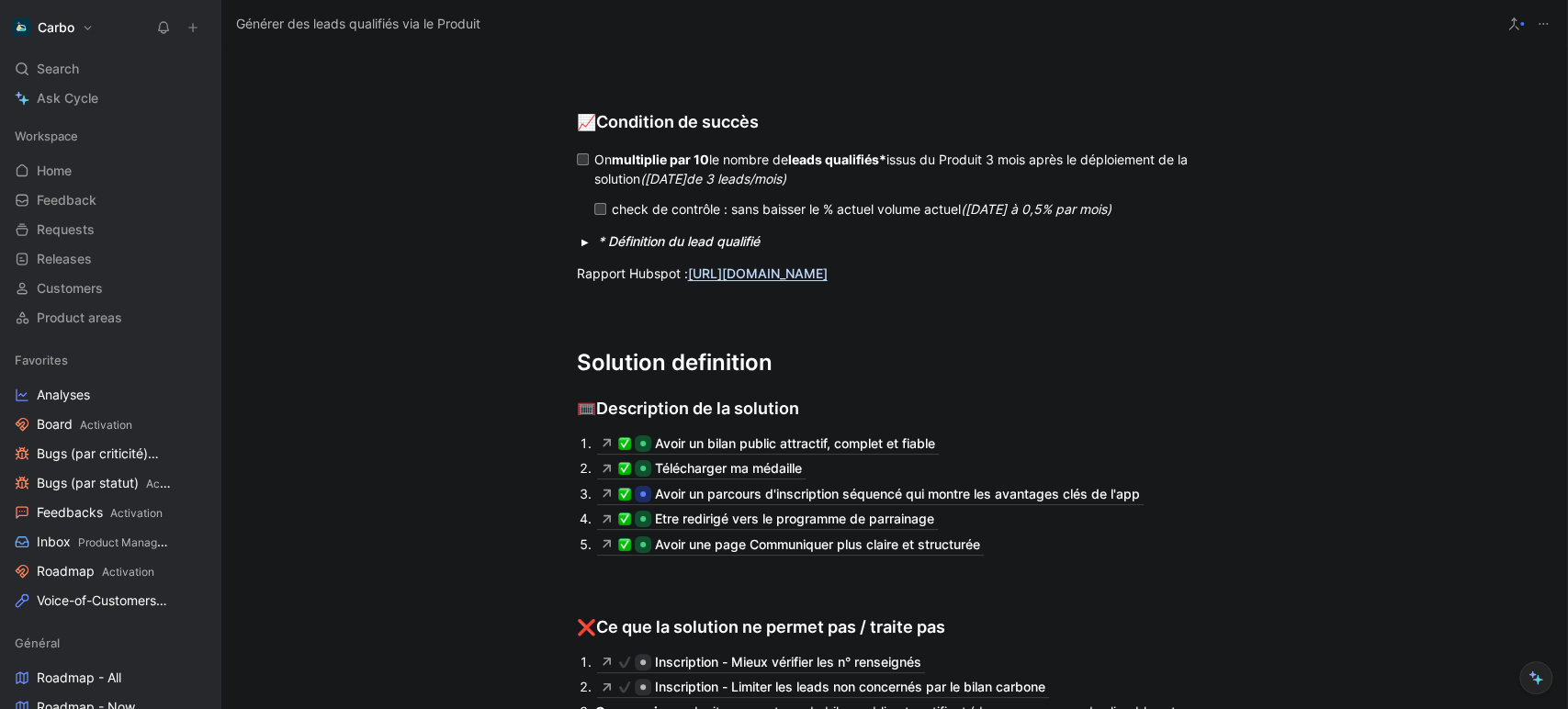
scroll to position [1090, 0]
